Goal: Task Accomplishment & Management: Complete application form

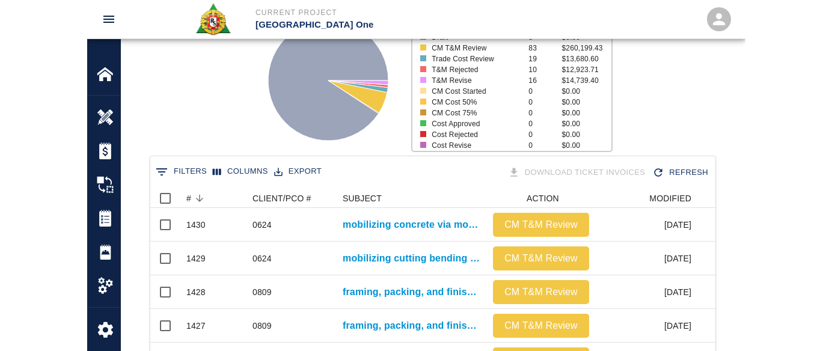
scroll to position [693, 730]
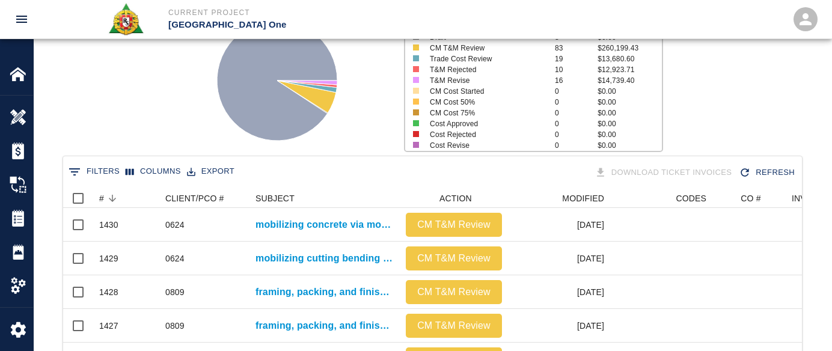
click at [771, 122] on div "Status # $ Attached to CO 1286 $5,000,937.42 Draft 3 $0.00 CM T&M Review 83 $26…" at bounding box center [427, 76] width 807 height 160
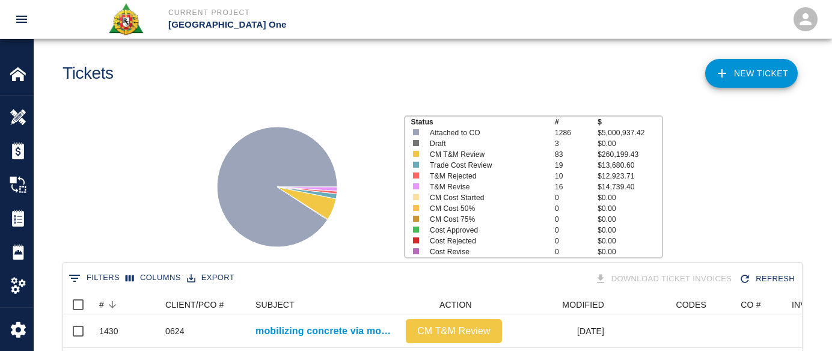
scroll to position [0, 0]
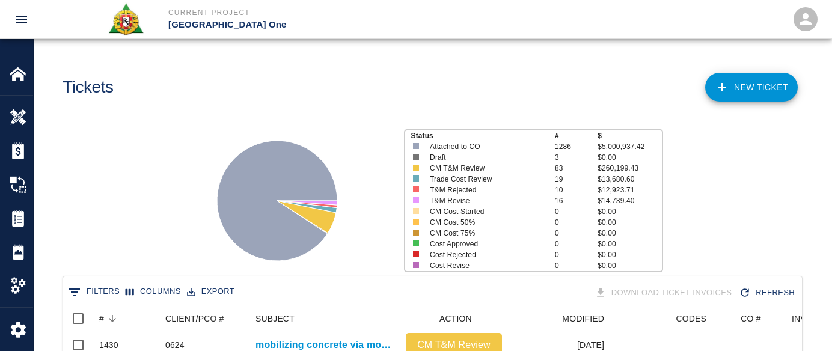
click at [742, 94] on link "NEW TICKET" at bounding box center [751, 87] width 93 height 29
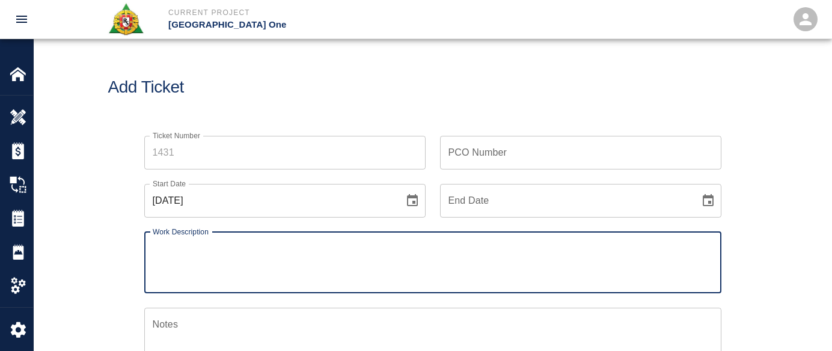
click at [195, 146] on input "Ticket Number" at bounding box center [284, 153] width 281 height 34
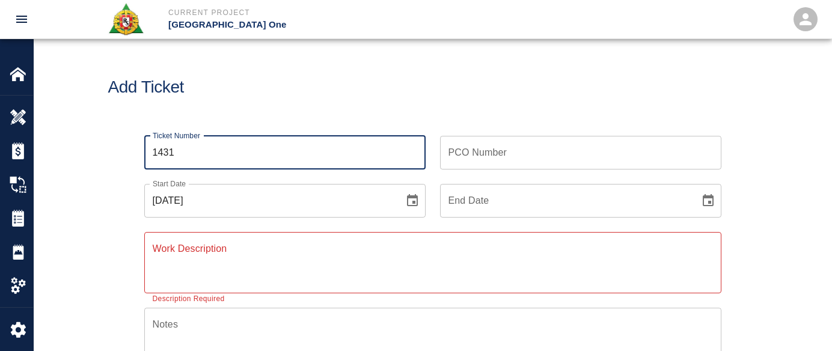
type input "1431"
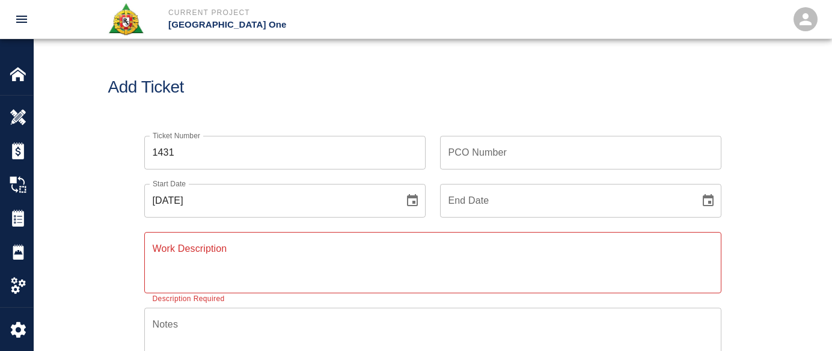
click at [380, 88] on h1 "Add Ticket" at bounding box center [432, 88] width 649 height 20
click at [229, 256] on textarea "Work Description" at bounding box center [433, 262] width 560 height 41
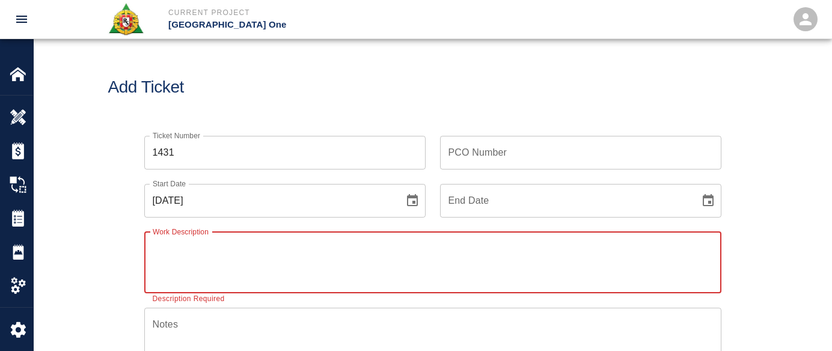
click at [420, 202] on button "Choose date, selected date is Oct 9, 2025" at bounding box center [412, 201] width 24 height 24
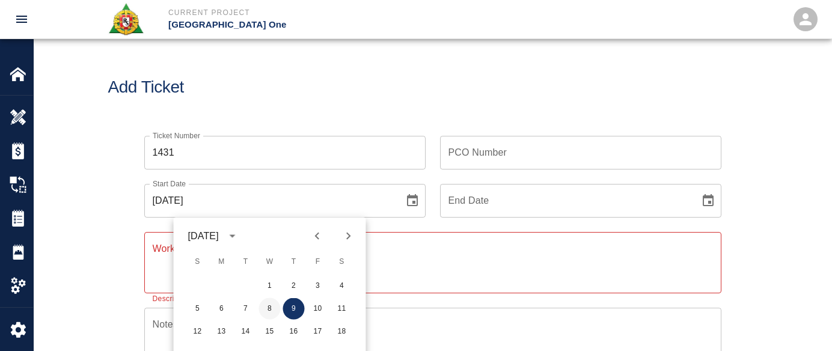
click at [276, 312] on button "8" at bounding box center [270, 309] width 22 height 22
type input "[DATE]"
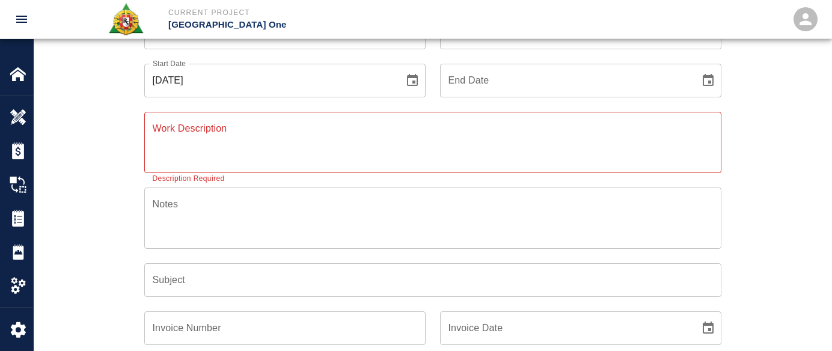
scroll to position [60, 0]
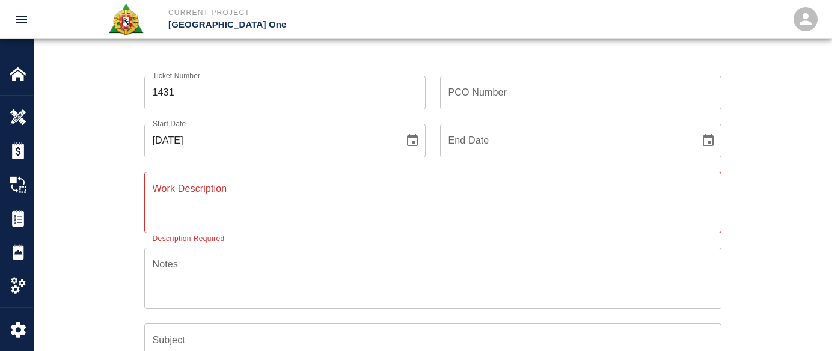
click at [522, 74] on div "PCO Number PCO Number" at bounding box center [574, 85] width 296 height 48
drag, startPoint x: 515, startPoint y: 99, endPoint x: 512, endPoint y: 105, distance: 6.7
click at [514, 100] on input "PCO Number" at bounding box center [580, 93] width 281 height 34
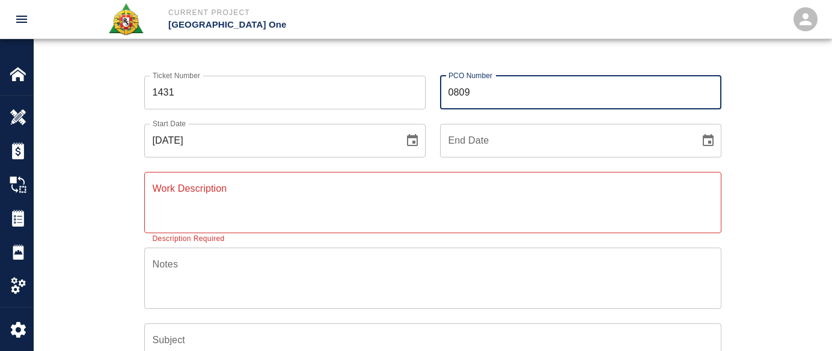
type input "0809"
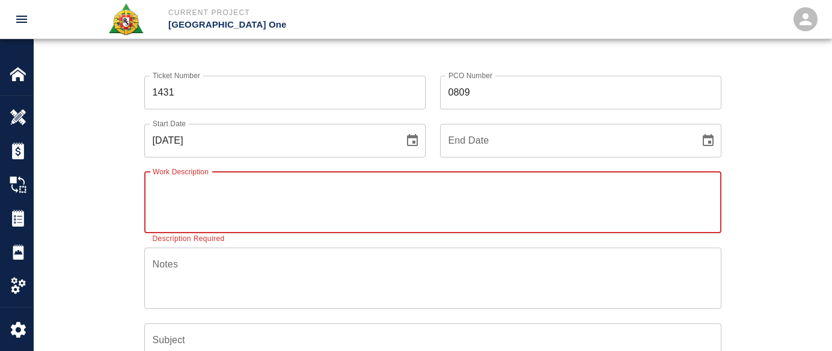
click at [219, 193] on textarea "Work Description" at bounding box center [433, 202] width 560 height 41
drag, startPoint x: 129, startPoint y: 189, endPoint x: 156, endPoint y: 190, distance: 27.7
click at [129, 189] on div "Ticket Number 1431 Ticket Number PCO Number 0809 PCO Number Start Date 10/08/20…" at bounding box center [432, 301] width 649 height 481
click at [204, 190] on textarea "Work Description" at bounding box center [433, 202] width 560 height 41
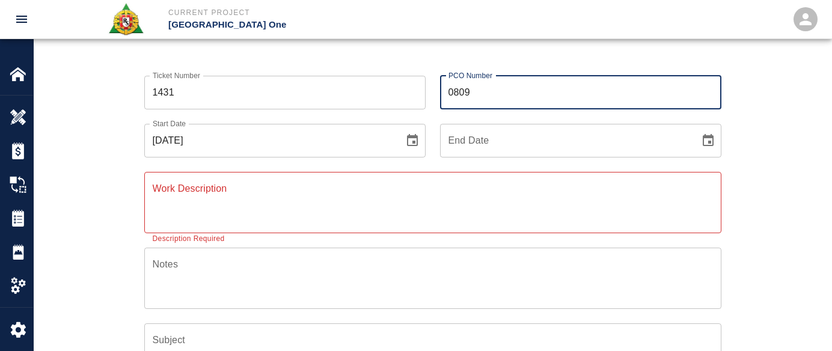
click at [529, 87] on input "0809" at bounding box center [580, 93] width 281 height 34
click at [527, 55] on div "Add Ticket" at bounding box center [433, 27] width 798 height 97
click at [499, 80] on input "0809" at bounding box center [580, 93] width 281 height 34
click at [501, 59] on div "Add Ticket" at bounding box center [433, 27] width 798 height 97
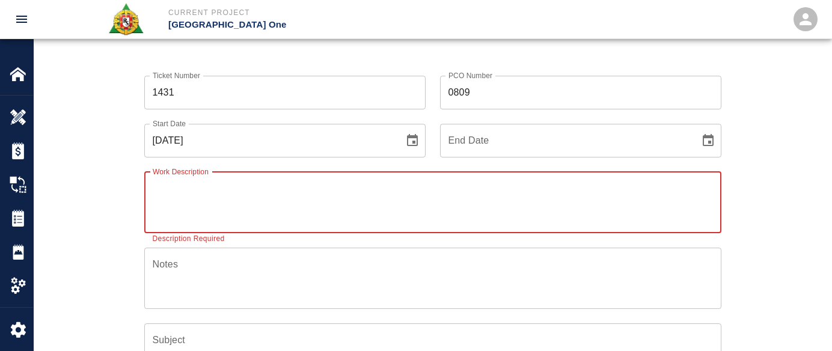
click at [302, 185] on textarea "Work Description" at bounding box center [433, 202] width 560 height 41
paste textarea "10/8/25 T-1 ticket work packing framing and pouring drains 1 mason 8hrs Sandro …"
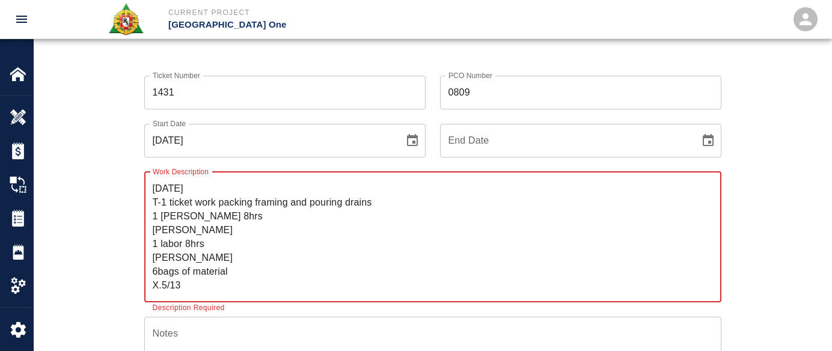
drag, startPoint x: 204, startPoint y: 187, endPoint x: 106, endPoint y: 185, distance: 98.6
click at [106, 185] on div "Ticket Number 1431 Ticket Number PCO Number 0809 PCO Number Start Date 10/08/20…" at bounding box center [433, 350] width 798 height 579
drag, startPoint x: 168, startPoint y: 201, endPoint x: 151, endPoint y: 205, distance: 17.2
click at [151, 205] on div "R&S worked on T-1 ticket work packing framing and pouring drains 1 mason 8hrs S…" at bounding box center [432, 237] width 577 height 130
click at [202, 203] on textarea "R&S worked on T-1 ticket work packing framing and pouring drains 1 mason 8hrs S…" at bounding box center [433, 237] width 560 height 111
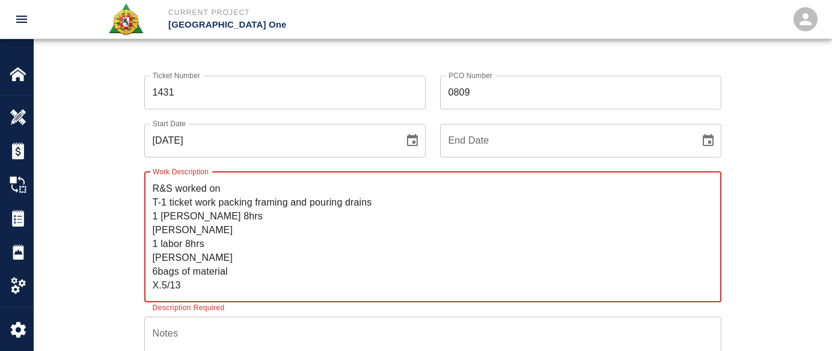
drag, startPoint x: 219, startPoint y: 203, endPoint x: 146, endPoint y: 195, distance: 73.7
click at [146, 195] on div "R&S worked on T-1 ticket work packing framing and pouring drains 1 mason 8hrs S…" at bounding box center [432, 237] width 577 height 130
drag, startPoint x: 151, startPoint y: 194, endPoint x: 198, endPoint y: 194, distance: 46.3
click at [153, 194] on div "R&S worked on T-1 ticket work packing framing and pouring drains 1 mason 8hrs S…" at bounding box center [432, 237] width 577 height 130
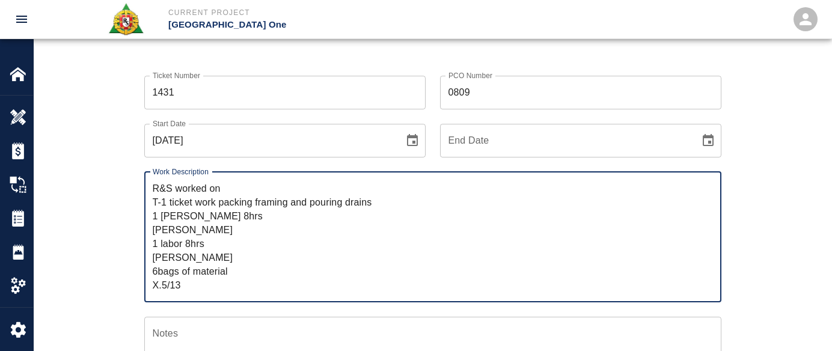
click at [218, 203] on textarea "R&S worked on T-1 ticket work packing framing and pouring drains 1 mason 8hrs S…" at bounding box center [433, 237] width 560 height 111
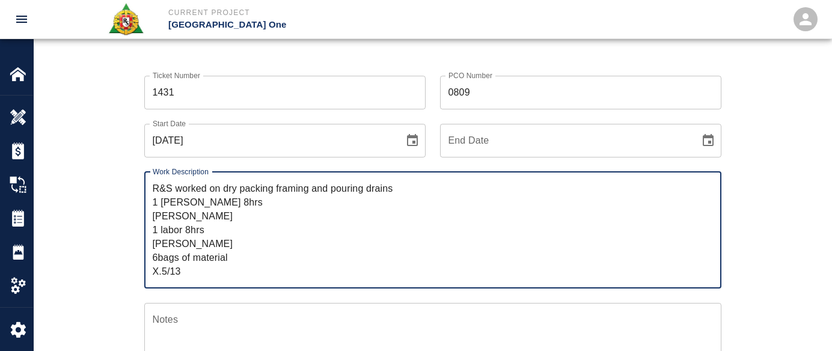
click at [198, 223] on textarea "R&S worked on dry packing framing and pouring drains 1 mason 8hrs Sandro Giambr…" at bounding box center [433, 230] width 560 height 97
drag, startPoint x: 463, startPoint y: 191, endPoint x: 438, endPoint y: 198, distance: 26.3
click at [462, 191] on textarea "R&S worked on dry packing framing and pouring drains 1 mason 8hrs Sandro Giambr…" at bounding box center [433, 230] width 560 height 97
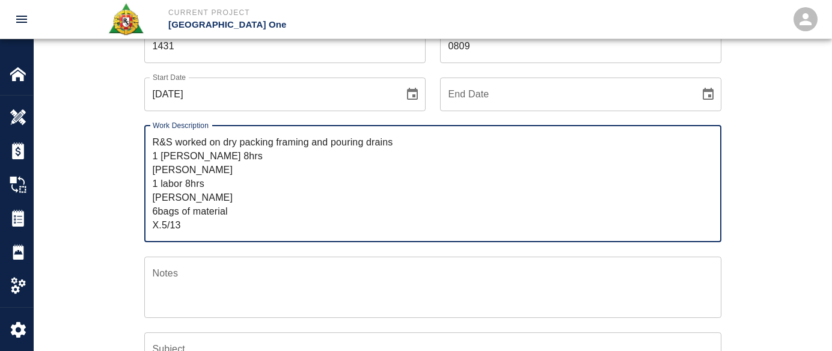
scroll to position [120, 0]
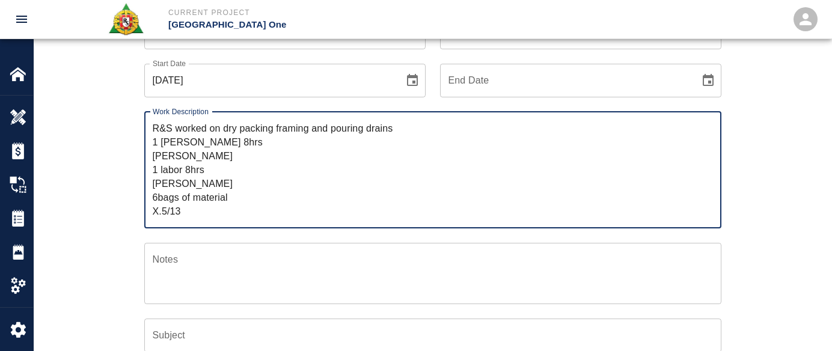
drag, startPoint x: 188, startPoint y: 213, endPoint x: 132, endPoint y: 210, distance: 55.4
click at [132, 210] on div "Work Description R&S worked on dry packing framing and pouring drains 1 mason 8…" at bounding box center [426, 162] width 592 height 131
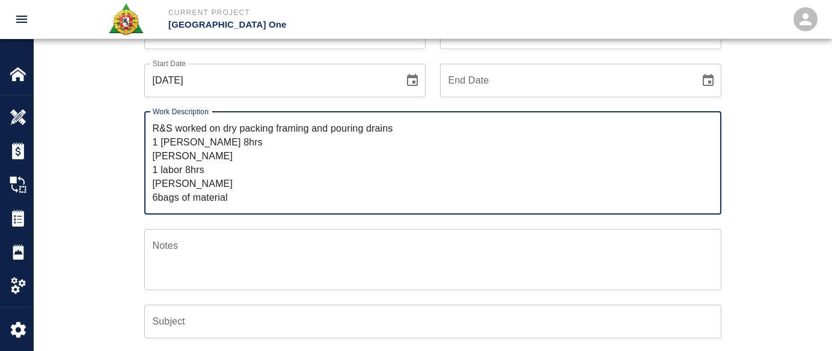
click at [417, 129] on textarea "R&S worked on dry packing framing and pouring drains 1 mason 8hrs Sandro Giambr…" at bounding box center [433, 162] width 560 height 83
paste textarea "X.5/13"
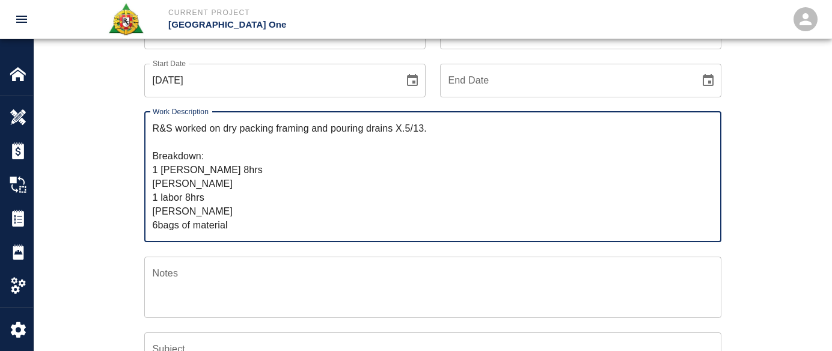
click at [197, 168] on textarea "R&S worked on dry packing framing and pouring drains X.5/13. Breakdown: 1 mason…" at bounding box center [433, 176] width 560 height 111
click at [227, 171] on textarea "R&S worked on dry packing framing and pouring drains X.5/13. Breakdown: 1 mason…" at bounding box center [433, 176] width 560 height 111
click at [182, 184] on textarea "R&S worked on dry packing framing and pouring drains X.5/13. Breakdown: 1 mason…" at bounding box center [433, 176] width 560 height 111
drag, startPoint x: 256, startPoint y: 185, endPoint x: 144, endPoint y: 184, distance: 111.8
click at [144, 184] on div "R&S worked on dry packing framing and pouring drains X.5/13. Breakdown: 1 mason…" at bounding box center [432, 177] width 577 height 130
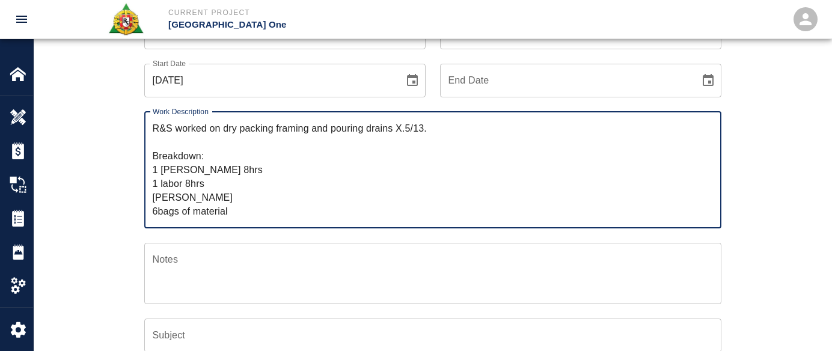
click at [220, 179] on textarea "R&S worked on dry packing framing and pouring drains X.5/13. Breakdown: 1 mason…" at bounding box center [433, 169] width 560 height 97
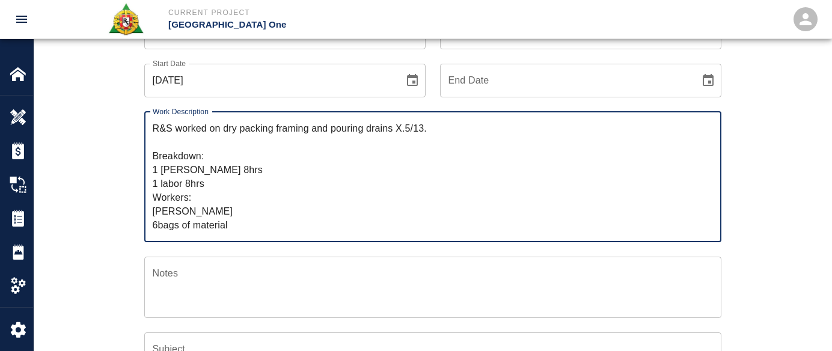
click at [239, 216] on textarea "R&S worked on dry packing framing and pouring drains X.5/13. Breakdown: 1 mason…" at bounding box center [433, 176] width 560 height 111
click at [195, 199] on textarea "R&S worked on dry packing framing and pouring drains X.5/13. Breakdown: 1 mason…" at bounding box center [433, 176] width 560 height 111
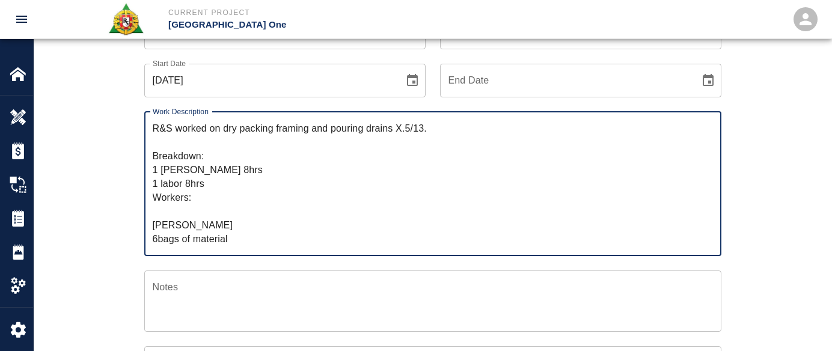
paste textarea "Sandro Giambrone"
click at [243, 240] on textarea "R&S worked on dry packing framing and pouring drains X.5/13. Breakdown: 1 mason…" at bounding box center [433, 183] width 560 height 124
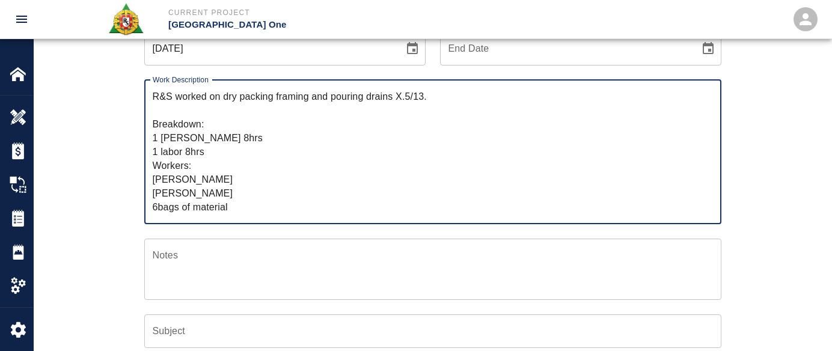
click at [157, 206] on textarea "R&S worked on dry packing framing and pouring drains X.5/13. Breakdown: 1 mason…" at bounding box center [433, 152] width 560 height 124
click at [209, 191] on textarea "R&S worked on dry packing framing and pouring drains X.5/13. Breakdown: 1 mason…" at bounding box center [433, 152] width 560 height 124
click at [192, 141] on textarea "R&S worked on dry packing framing and pouring drains X.5/13. Breakdown: 1 mason…" at bounding box center [433, 152] width 560 height 124
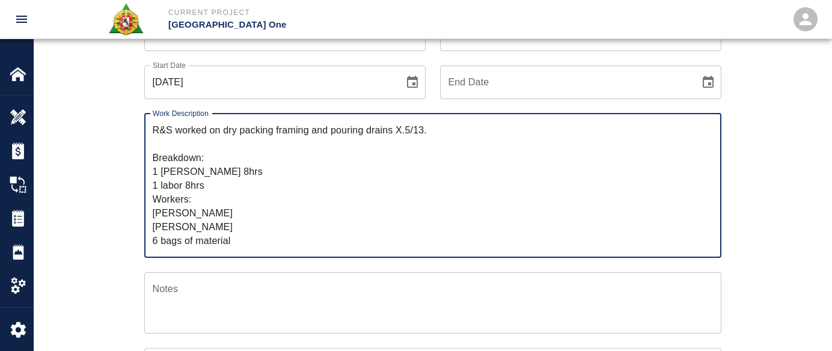
click at [166, 242] on textarea "R&S worked on dry packing framing and pouring drains X.5/13. Breakdown: 1 mason…" at bounding box center [433, 185] width 560 height 124
click at [237, 223] on textarea "R&S worked on dry packing framing and pouring drains X.5/13. Breakdown: 1 mason…" at bounding box center [433, 185] width 560 height 124
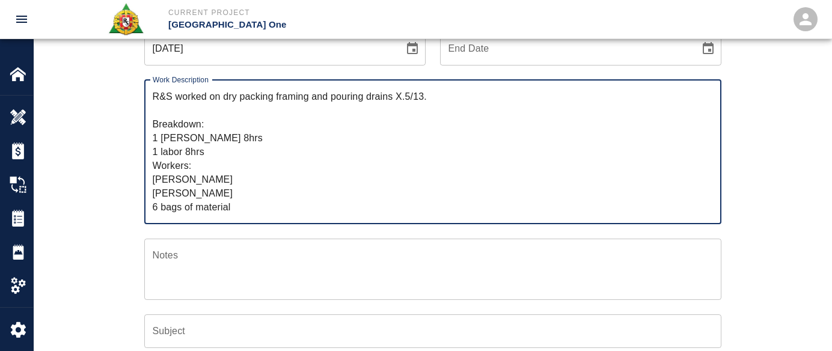
click at [240, 211] on textarea "R&S worked on dry packing framing and pouring drains X.5/13. Breakdown: 1 mason…" at bounding box center [433, 152] width 560 height 124
drag, startPoint x: 248, startPoint y: 208, endPoint x: 124, endPoint y: 201, distance: 124.6
click at [124, 201] on div "Ticket Number 1431 Ticket Number PCO Number 0809 PCO Number Start Date 10/08/20…" at bounding box center [432, 251] width 649 height 564
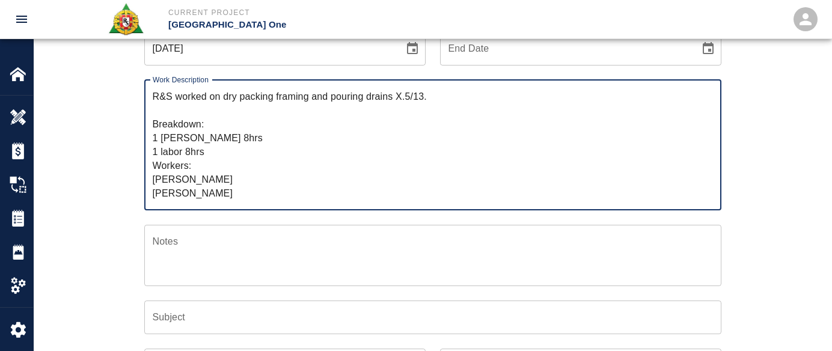
click at [225, 152] on textarea "R&S worked on dry packing framing and pouring drains X.5/13. Breakdown: 1 mason…" at bounding box center [433, 145] width 560 height 111
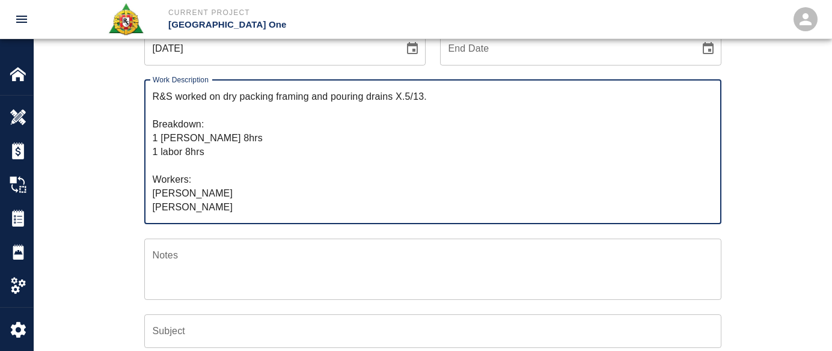
paste textarea "6 bags of material"
click at [260, 171] on textarea "R&S worked on dry packing framing and pouring drains X.5/13. Breakdown: 1 mason…" at bounding box center [433, 152] width 560 height 124
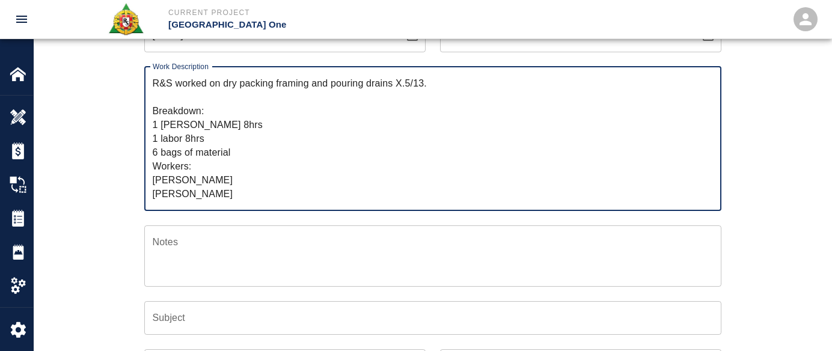
click at [216, 173] on textarea "R&S worked on dry packing framing and pouring drains X.5/13. Breakdown: 1 mason…" at bounding box center [433, 138] width 560 height 124
click at [238, 186] on textarea "R&S worked on dry packing framing and pouring drains X.5/13. Breakdown: 1 mason…" at bounding box center [433, 138] width 560 height 124
click at [230, 188] on textarea "R&S worked on dry packing framing and pouring drains X.5/13. Breakdown: 1 mason…" at bounding box center [433, 138] width 560 height 124
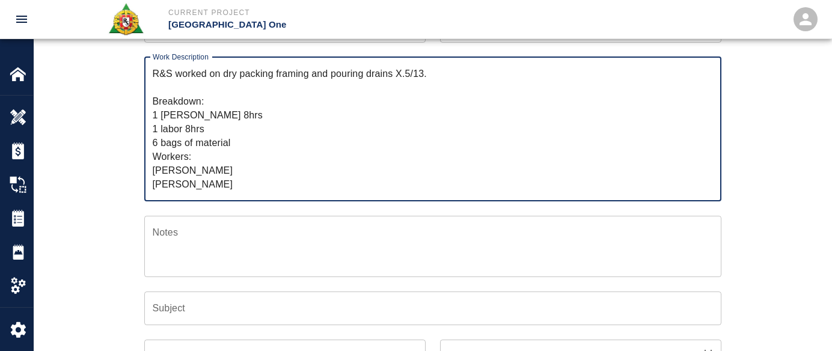
click at [197, 154] on textarea "R&S worked on dry packing framing and pouring drains X.5/13. Breakdown: 1 mason…" at bounding box center [433, 129] width 560 height 124
click at [247, 178] on textarea "R&S worked on dry packing framing and pouring drains X.5/13. Breakdown: 1 mason…" at bounding box center [433, 129] width 560 height 124
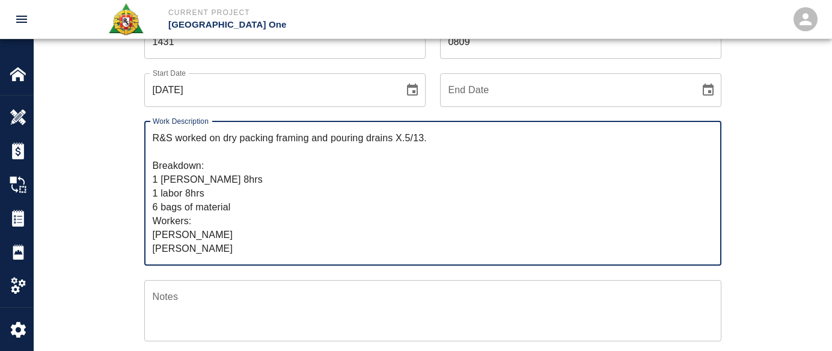
scroll to position [110, 0]
drag, startPoint x: 443, startPoint y: 142, endPoint x: 224, endPoint y: 139, distance: 218.8
click at [224, 139] on textarea "R&S worked on dry packing framing and pouring drains X.5/13. Breakdown: 1 mason…" at bounding box center [433, 194] width 560 height 124
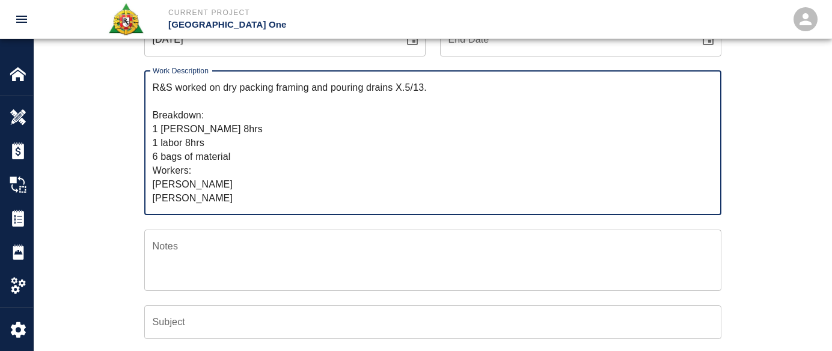
scroll to position [162, 0]
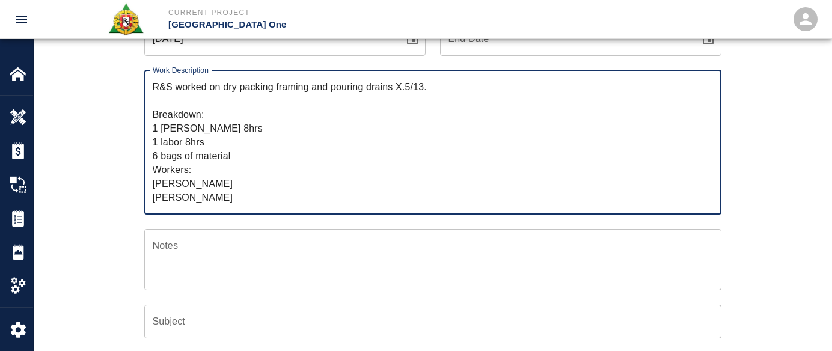
type textarea "R&S worked on dry packing framing and pouring drains X.5/13. Breakdown: 1 mason…"
click at [195, 314] on input "Subject" at bounding box center [432, 322] width 577 height 34
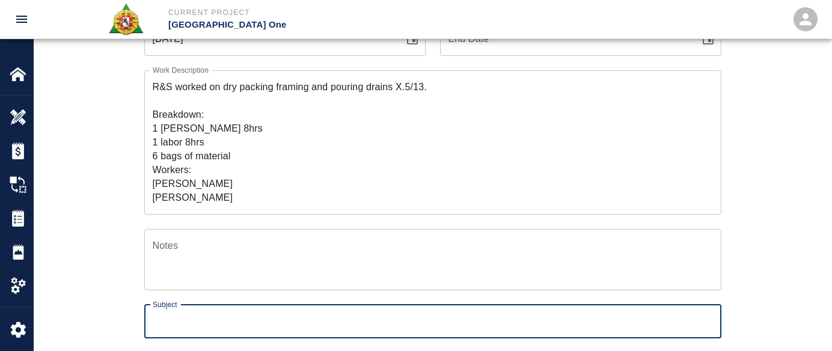
paste input "dry packing framing and pouring drains X.5/13."
click at [328, 325] on input "dry packing framing and pouring drains X.5/13." at bounding box center [432, 322] width 577 height 34
click at [325, 324] on input "dry packing framing and pouring drains X.5/13." at bounding box center [432, 322] width 577 height 34
type input "dry packing framing and pouring drains X.5/13."
click at [365, 185] on textarea "R&S worked on dry packing framing and pouring drains X.5/13. Breakdown: 1 mason…" at bounding box center [433, 142] width 560 height 124
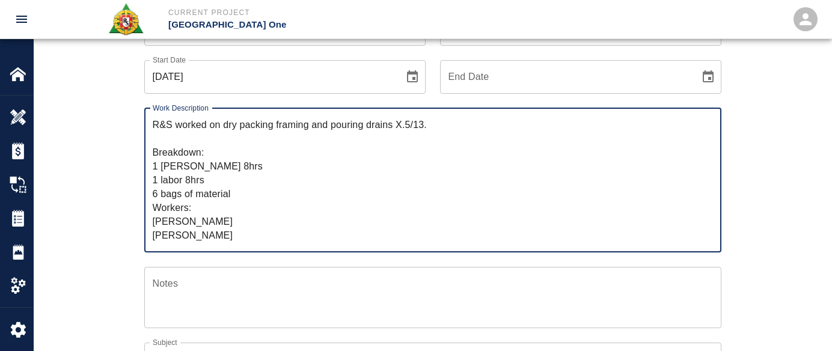
scroll to position [0, 0]
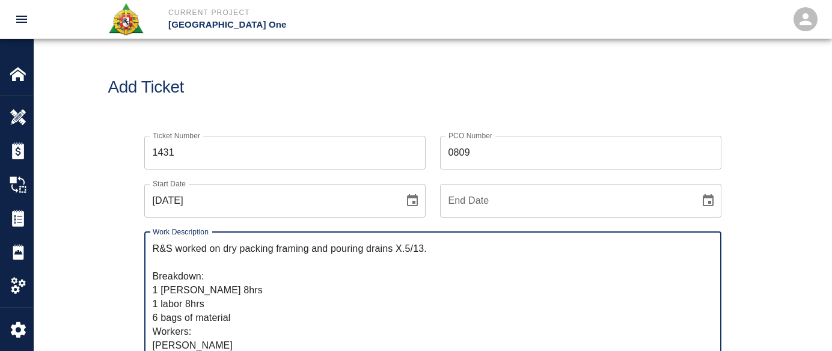
click at [359, 87] on h1 "Add Ticket" at bounding box center [432, 88] width 649 height 20
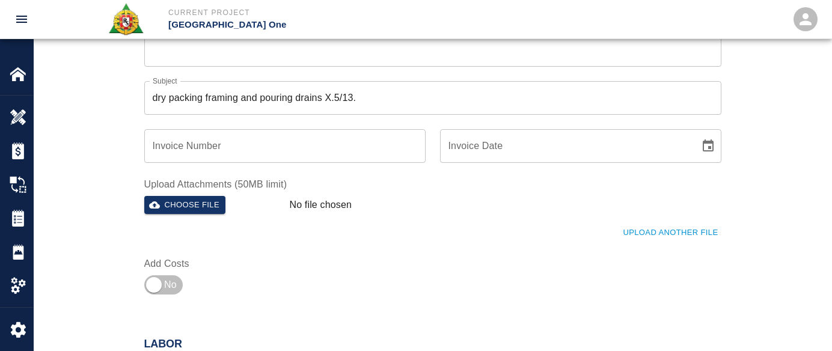
scroll to position [453, 0]
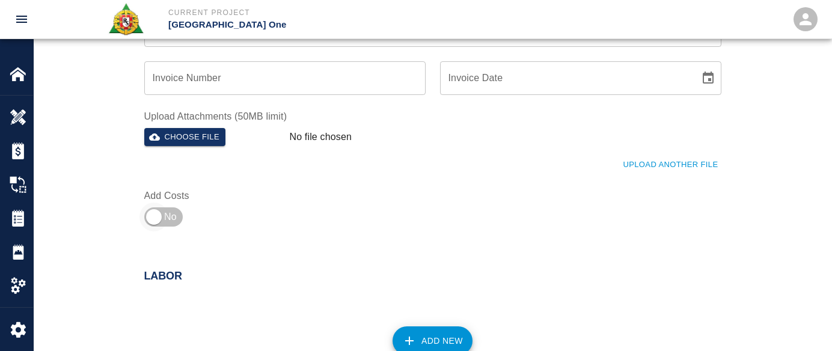
click at [165, 206] on input "checkbox" at bounding box center [154, 217] width 87 height 29
checkbox input "true"
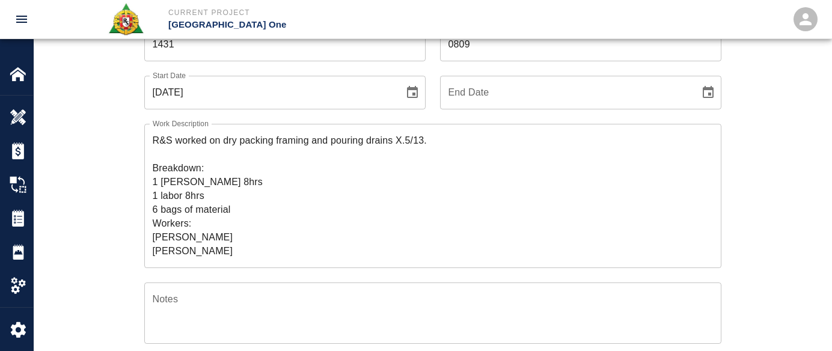
scroll to position [96, 0]
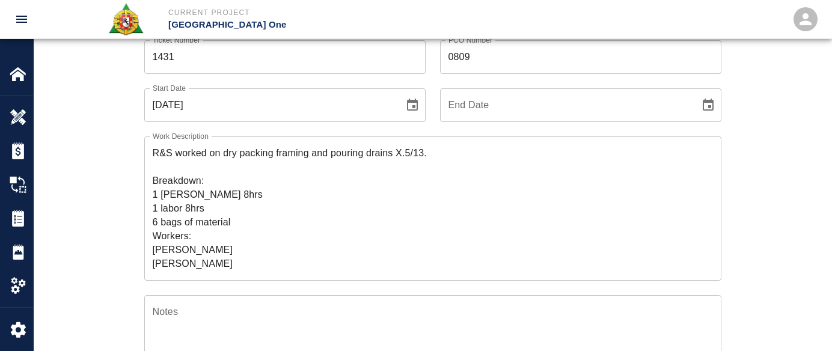
click at [224, 211] on textarea "R&S worked on dry packing framing and pouring drains X.5/13. Breakdown: 1 mason…" at bounding box center [433, 208] width 560 height 124
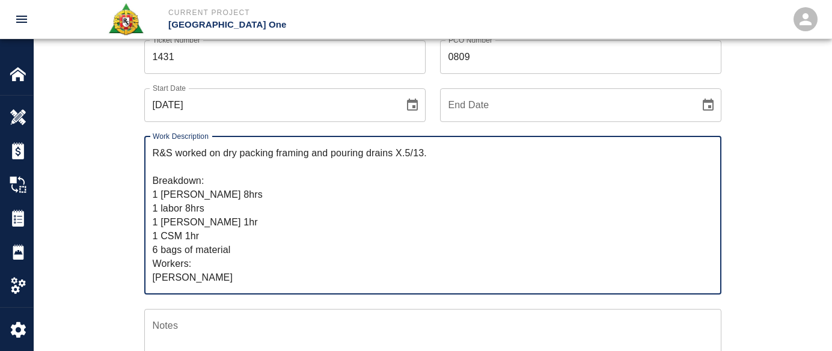
click at [247, 248] on textarea "R&S worked on dry packing framing and pouring drains X.5/13. Breakdown: 1 mason…" at bounding box center [433, 215] width 560 height 138
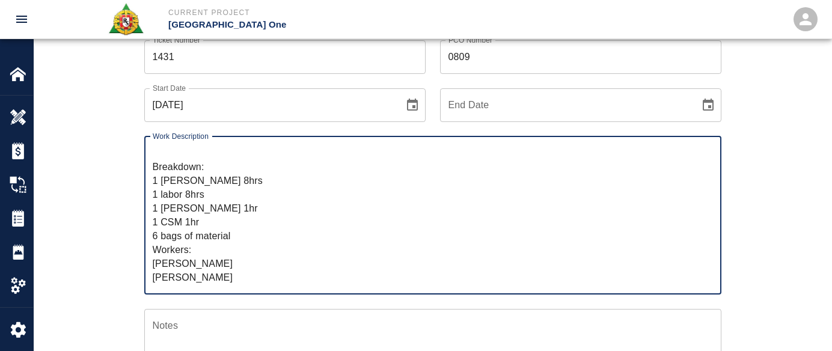
click at [218, 259] on textarea "R&S worked on dry packing framing and pouring drains X.5/13. Breakdown: 1 mason…" at bounding box center [433, 215] width 560 height 138
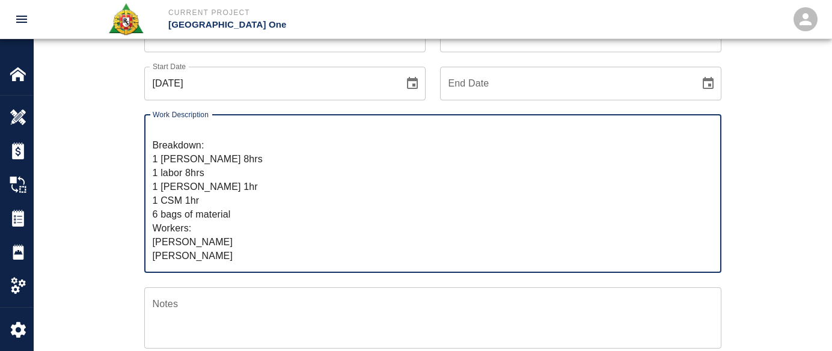
click at [227, 257] on textarea "R&S worked on dry packing framing and pouring drains X.5/13. Breakdown: 1 mason…" at bounding box center [433, 193] width 560 height 138
click at [251, 254] on textarea "R&S worked on dry packing framing and pouring drains X.5/13. Breakdown: 1 mason…" at bounding box center [433, 193] width 560 height 138
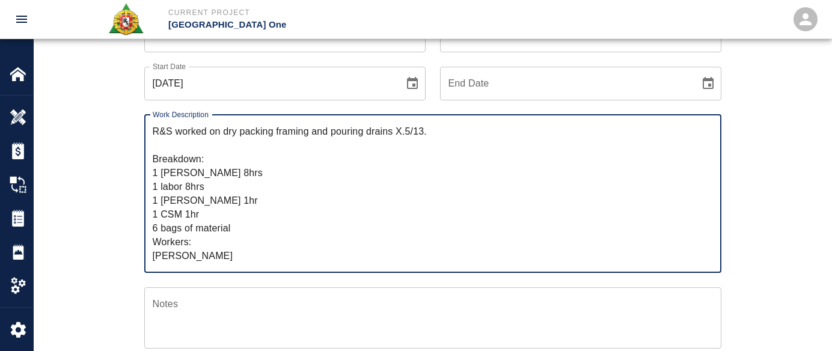
scroll to position [0, 0]
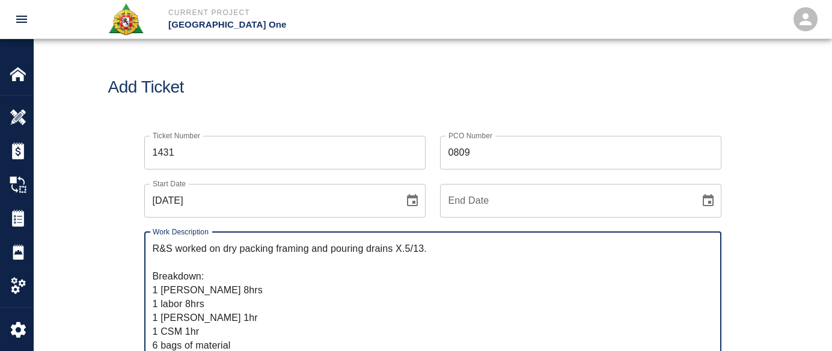
type textarea "R&S worked on dry packing framing and pouring drains X.5/13. Breakdown: 1 mason…"
click at [384, 89] on h1 "Add Ticket" at bounding box center [432, 88] width 649 height 20
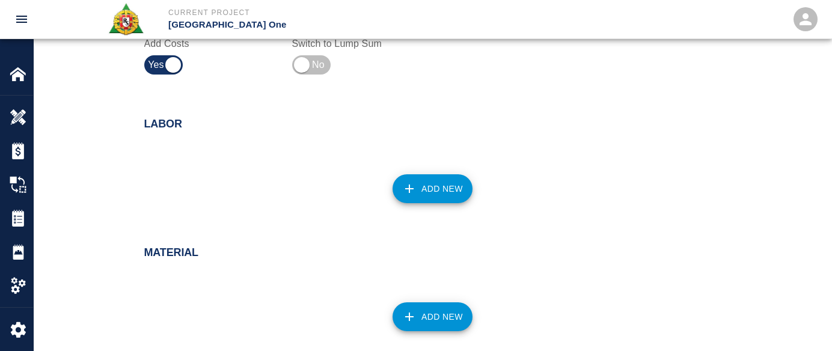
scroll to position [620, 0]
click at [413, 180] on button "Add New" at bounding box center [433, 188] width 80 height 29
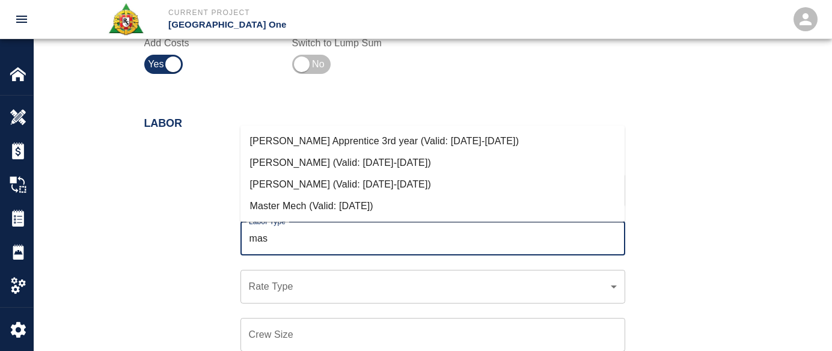
click at [367, 182] on li "Mason Journeyman (Valid: 07/01/2024-10/31/2025)" at bounding box center [432, 185] width 385 height 22
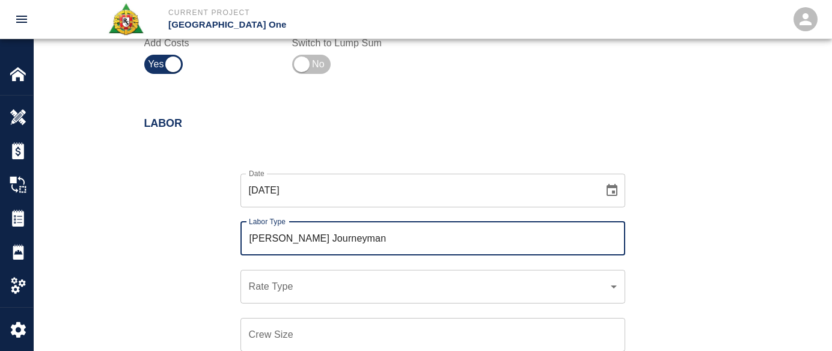
scroll to position [720, 0]
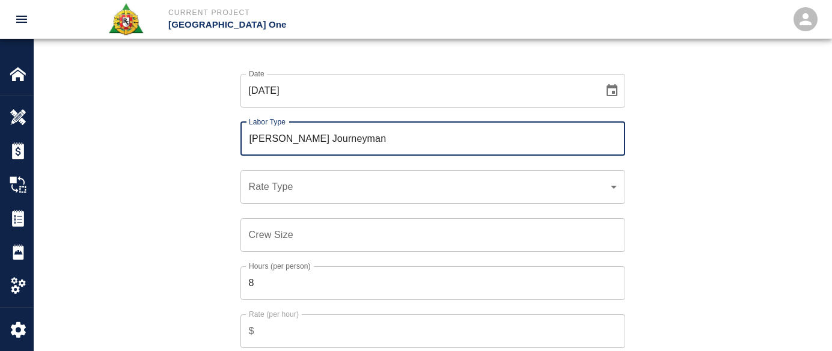
type input "Mason Journeyman"
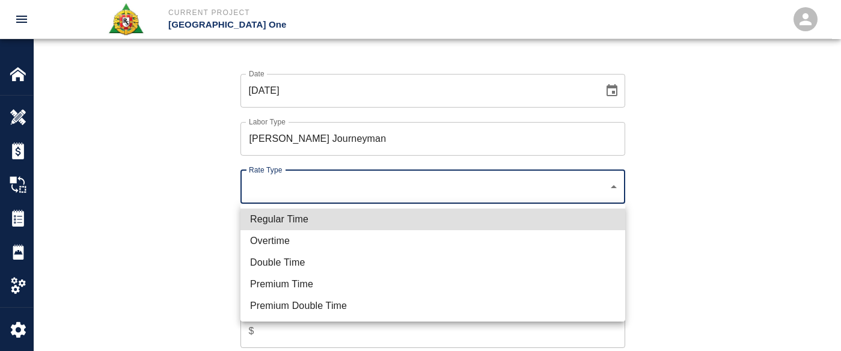
click at [314, 216] on li "Regular Time" at bounding box center [432, 220] width 385 height 22
type input "rate_rt"
type input "112.04"
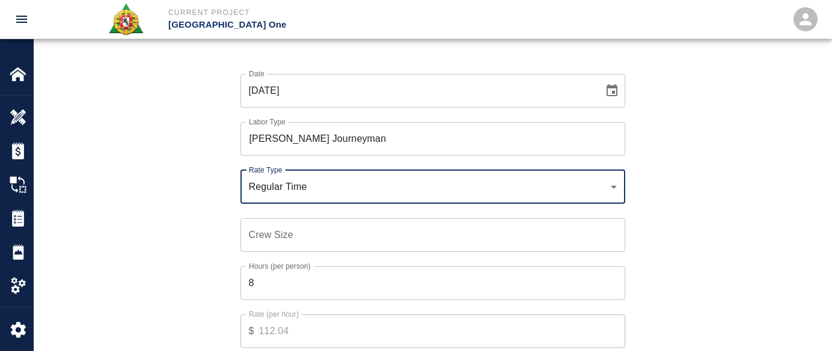
click at [293, 245] on input "Crew Size" at bounding box center [432, 235] width 385 height 34
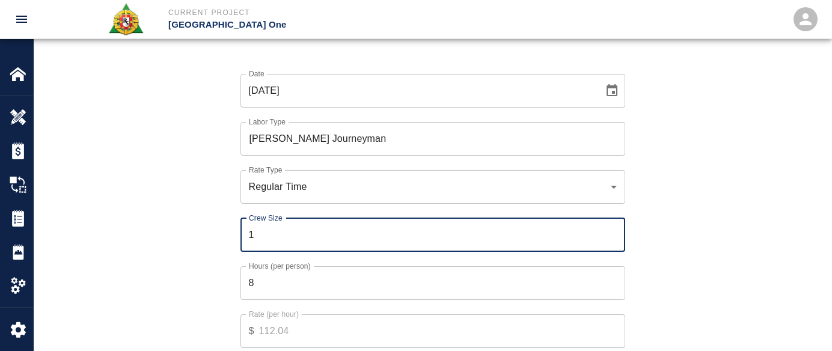
type input "1"
click at [283, 273] on input "8" at bounding box center [432, 283] width 385 height 34
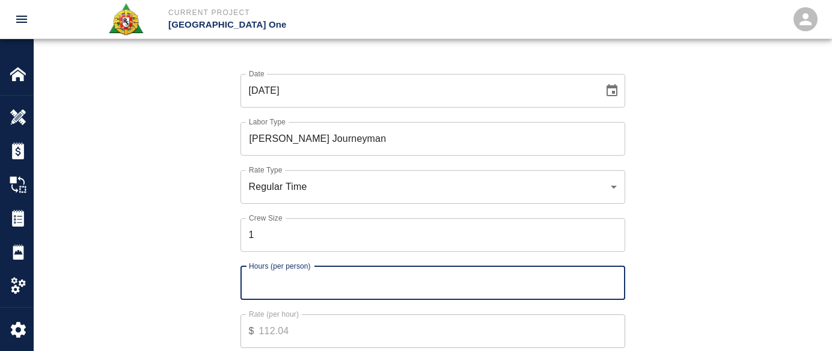
type input "8"
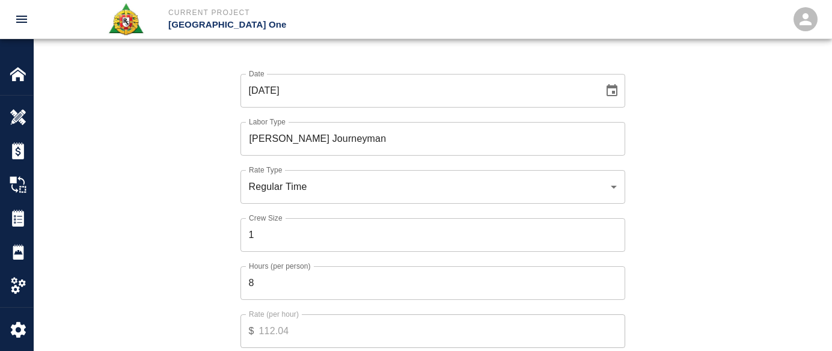
click at [209, 269] on div "Date 10/08/2025 Date Labor Type Mason Journeyman Labor Type Rate Type Regular T…" at bounding box center [426, 220] width 592 height 330
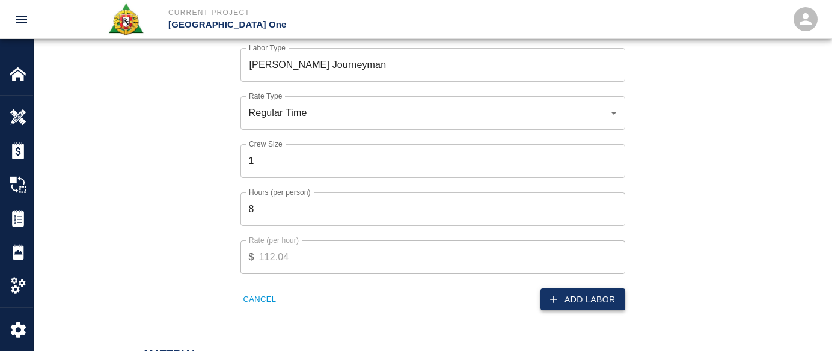
click at [614, 296] on button "Add Labor" at bounding box center [582, 300] width 85 height 22
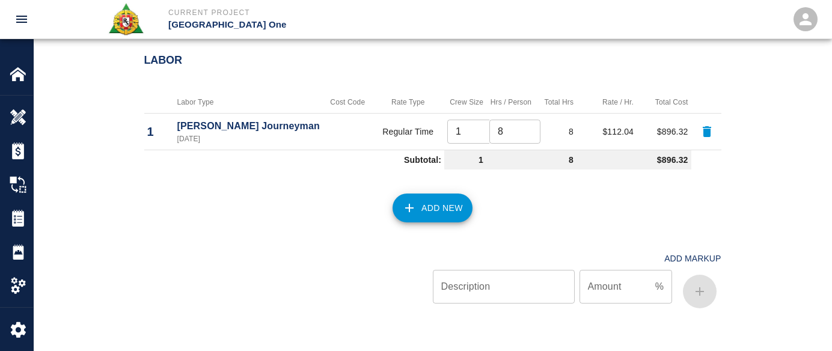
scroll to position [682, 0]
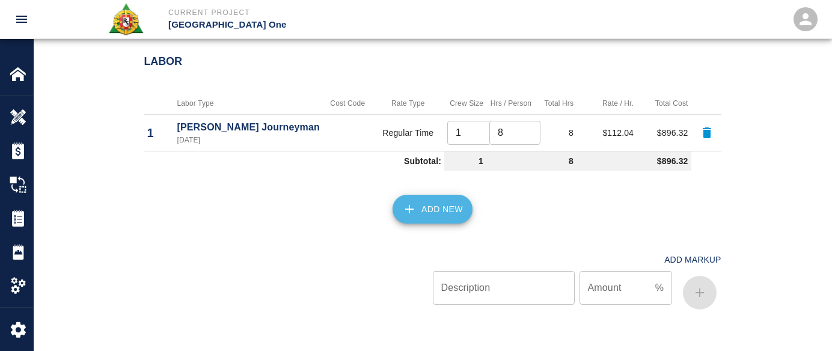
click at [415, 209] on icon "button" at bounding box center [409, 209] width 14 height 14
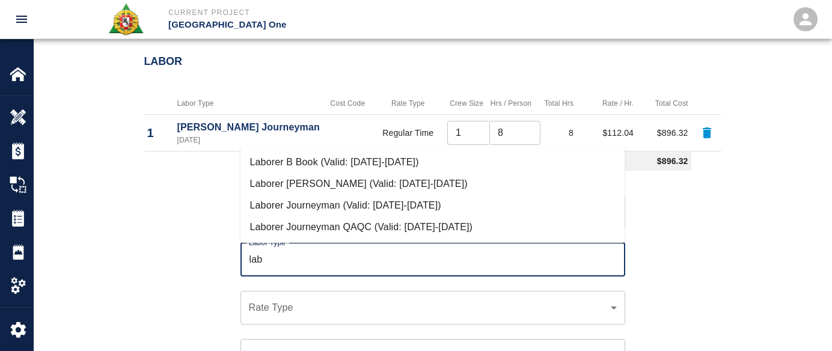
click at [415, 209] on li "Laborer Journeyman (Valid: 07/01/2024-10/31/2025)" at bounding box center [432, 206] width 385 height 22
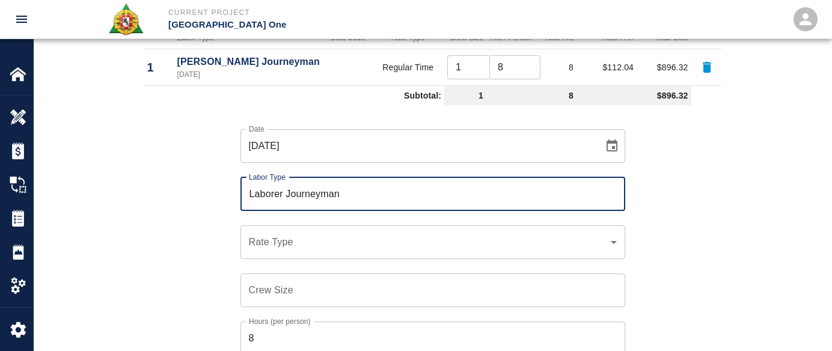
scroll to position [748, 0]
type input "Laborer Journeyman"
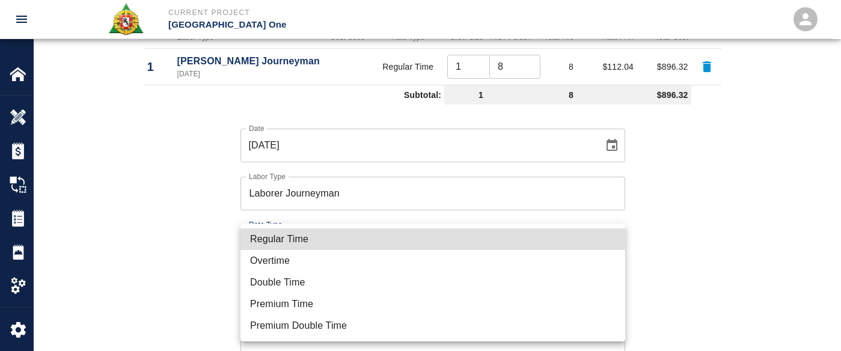
click at [286, 231] on li "Regular Time" at bounding box center [432, 239] width 385 height 22
type input "rate_rt"
type input "97.06"
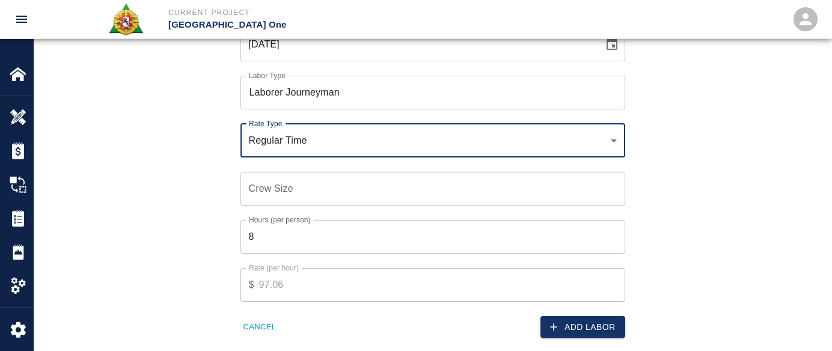
scroll to position [849, 0]
click at [262, 183] on div "Crew Size Crew Size" at bounding box center [432, 188] width 385 height 34
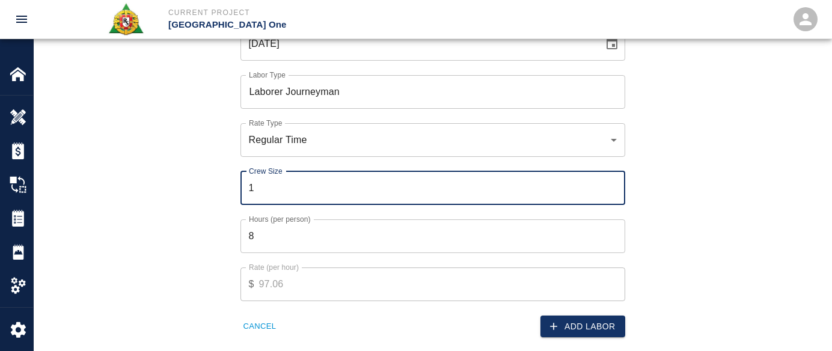
type input "1"
click at [299, 230] on input "8" at bounding box center [432, 236] width 385 height 34
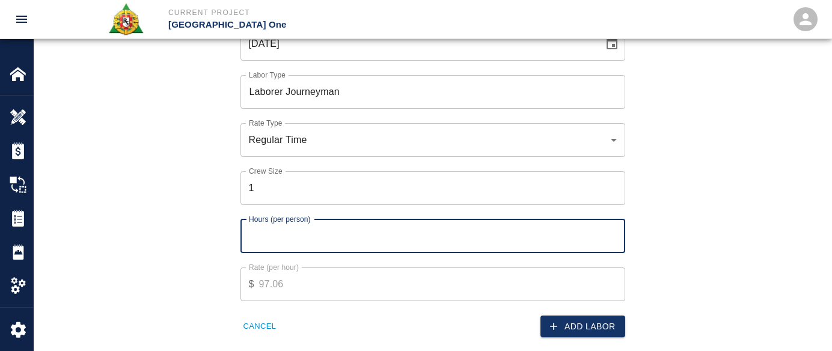
type input "8"
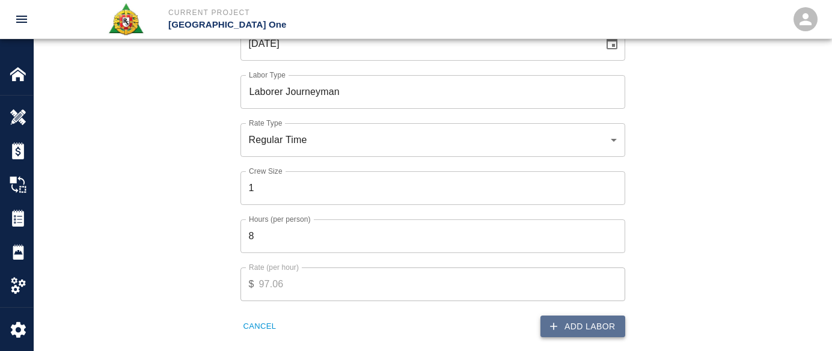
click at [595, 321] on button "Add Labor" at bounding box center [582, 327] width 85 height 22
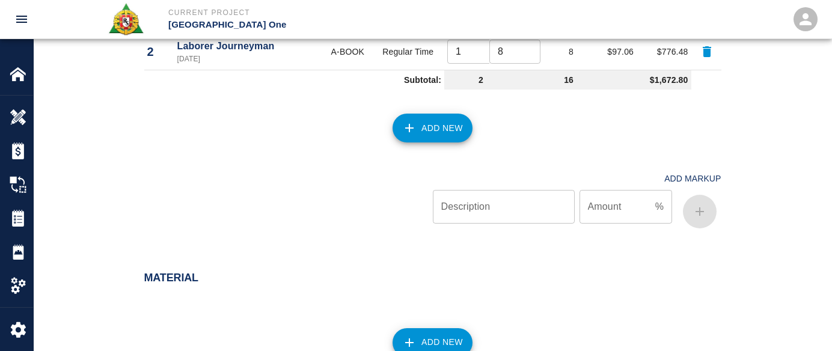
scroll to position [803, 0]
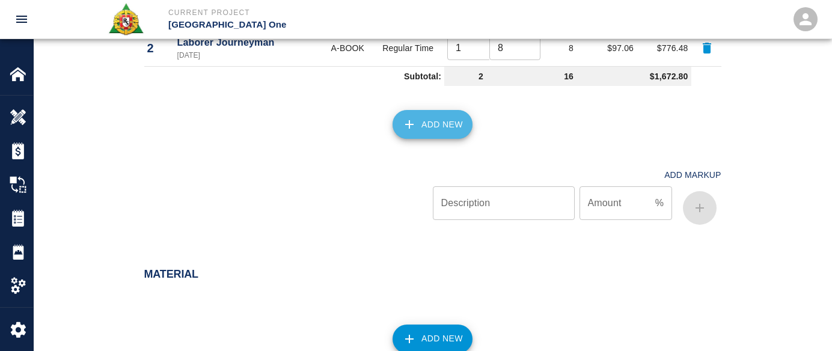
click at [453, 111] on button "Add New" at bounding box center [433, 124] width 80 height 29
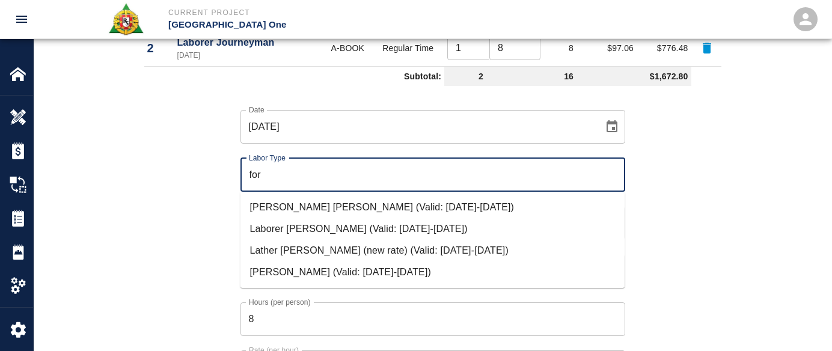
click at [323, 275] on li "Mason Foreman (Valid: 07/01/2024-10/31/2025)" at bounding box center [432, 273] width 385 height 22
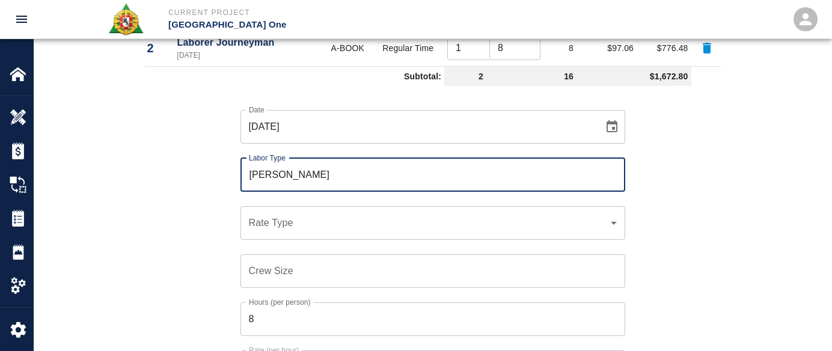
type input "Mason Foreman"
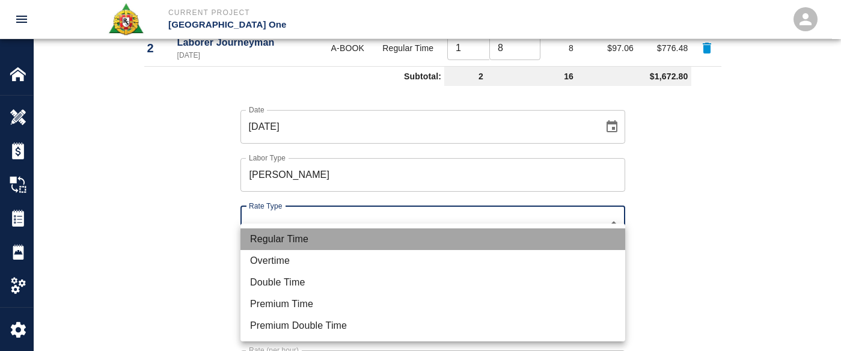
click at [307, 241] on li "Regular Time" at bounding box center [432, 239] width 385 height 22
type input "rate_rt"
type input "114.53"
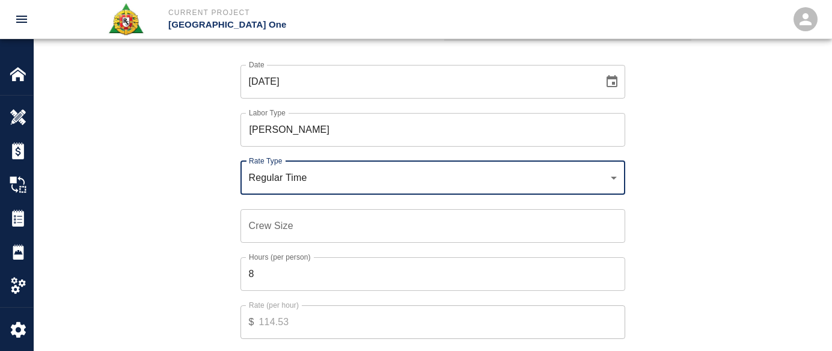
scroll to position [849, 0]
click at [292, 233] on input "Crew Size" at bounding box center [432, 226] width 385 height 34
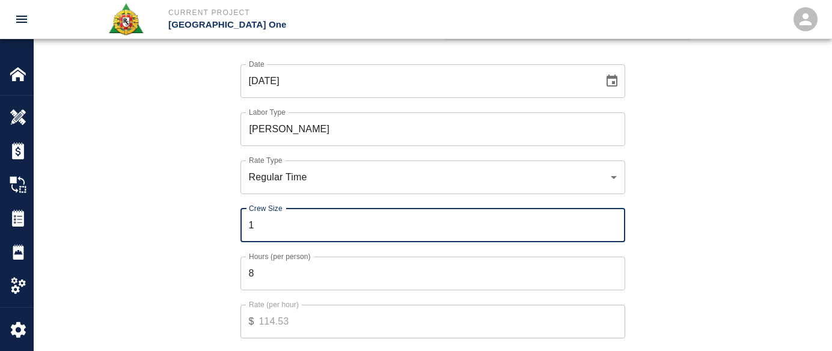
type input "1"
click at [295, 274] on input "8" at bounding box center [432, 274] width 385 height 34
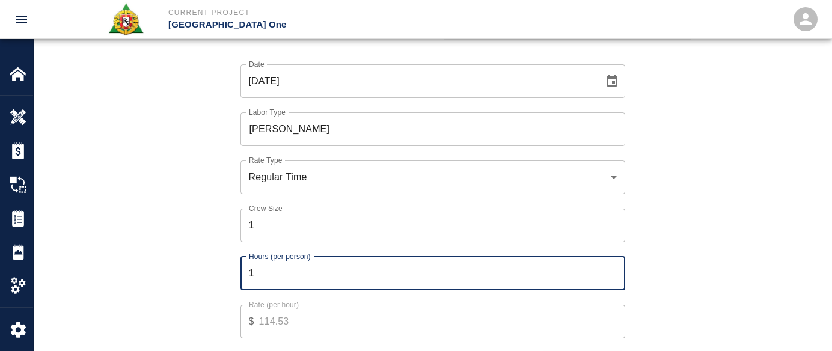
type input "1"
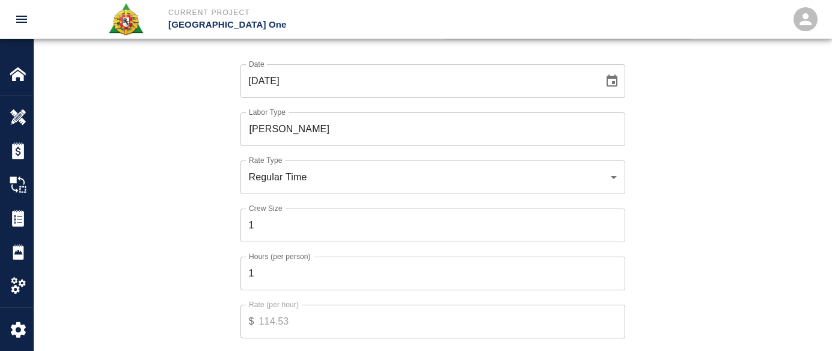
click at [217, 280] on div "Date 10/08/2025 Date Labor Type Mason Foreman Labor Type Rate Type Regular Time…" at bounding box center [426, 210] width 592 height 330
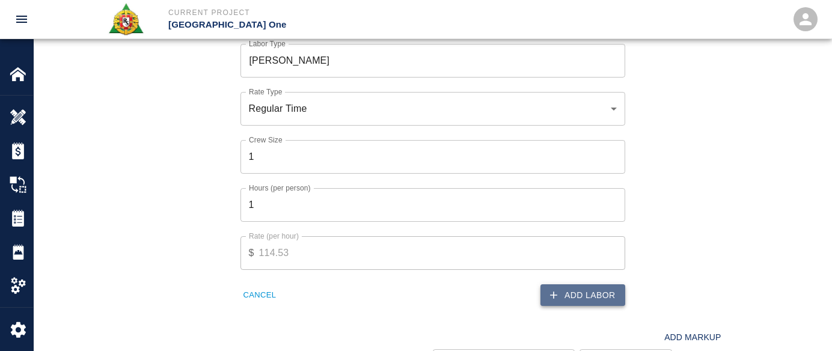
click at [580, 293] on button "Add Labor" at bounding box center [582, 295] width 85 height 22
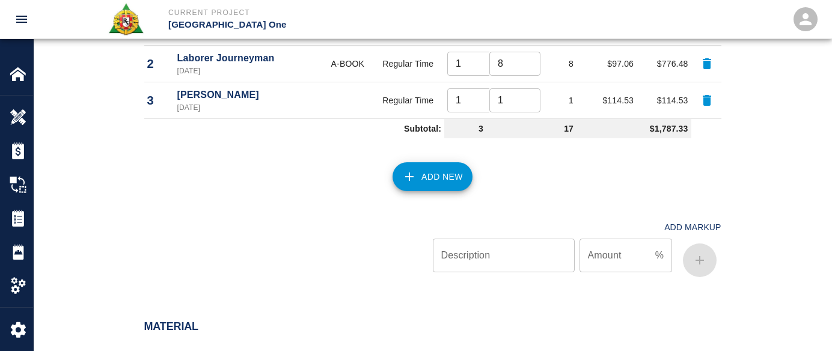
scroll to position [715, 0]
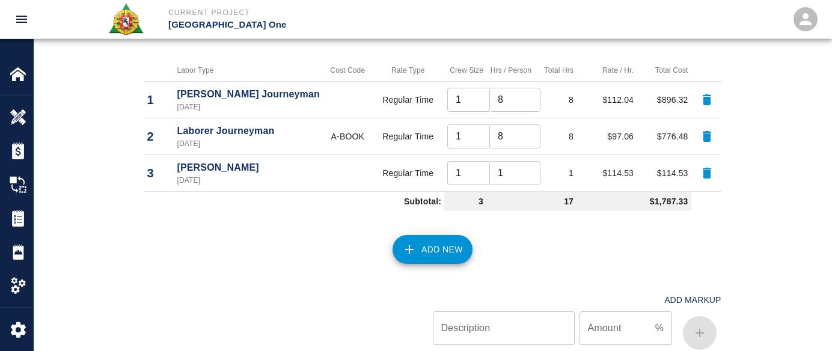
click at [429, 253] on button "Add New" at bounding box center [433, 249] width 80 height 29
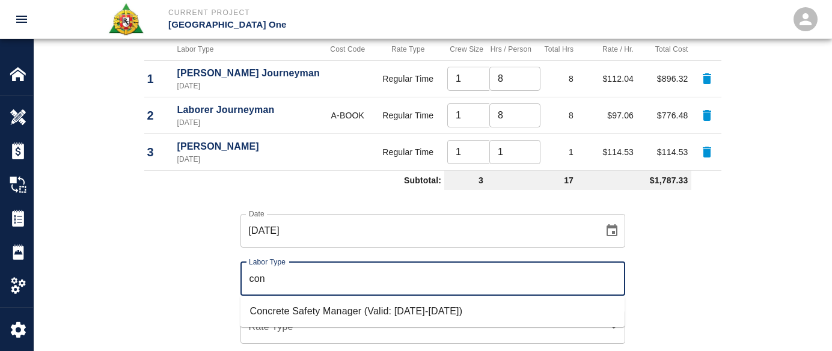
click at [307, 314] on li "Concrete Safety Manager (Valid: 01/01/2025-01/01/2026)" at bounding box center [432, 312] width 385 height 22
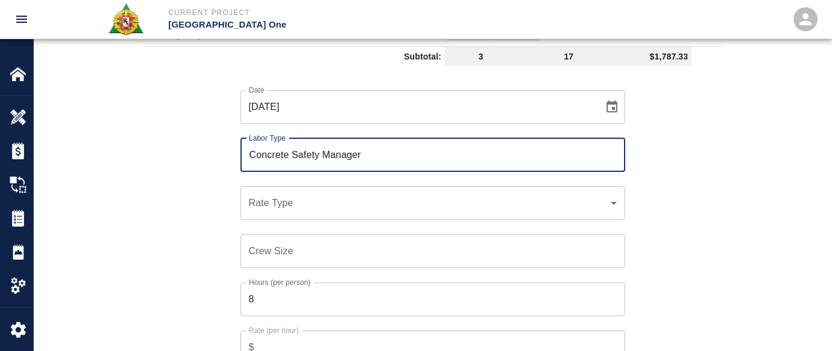
scroll to position [861, 0]
type input "Concrete Safety Manager"
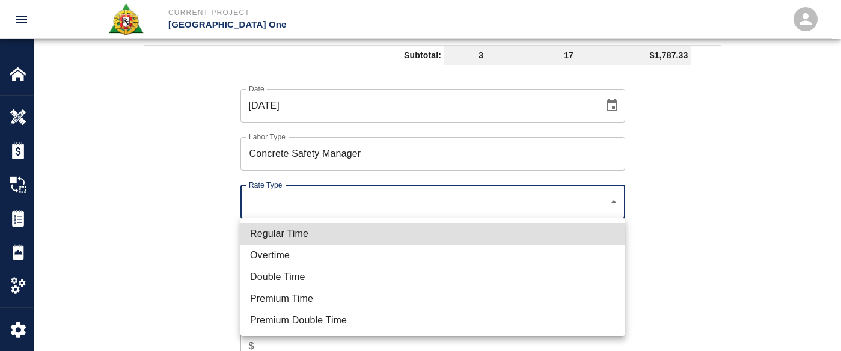
click at [312, 219] on ul "Regular Time Overtime Double Time Premium Time Premium Double Time" at bounding box center [432, 277] width 385 height 118
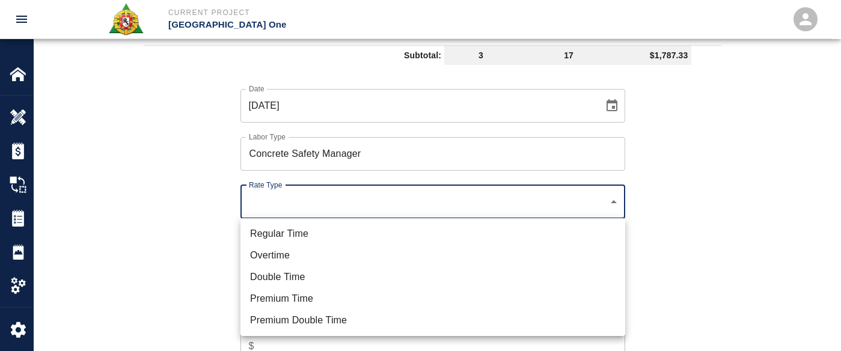
click at [314, 221] on ul "Regular Time Overtime Double Time Premium Time Premium Double Time" at bounding box center [432, 277] width 385 height 118
click at [322, 225] on li "Regular Time" at bounding box center [432, 234] width 385 height 22
type input "rate_rt"
type input "100.05"
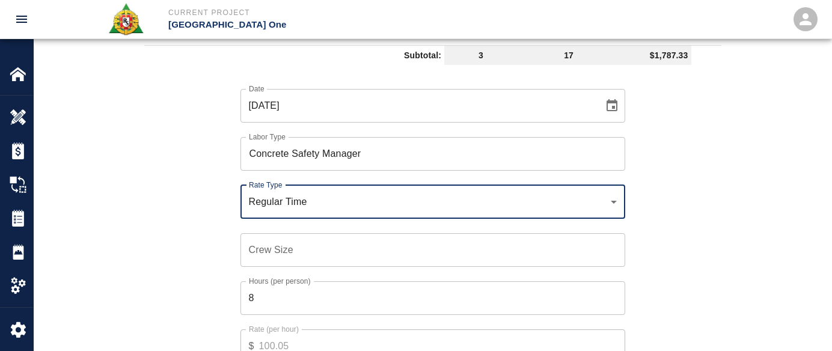
scroll to position [909, 0]
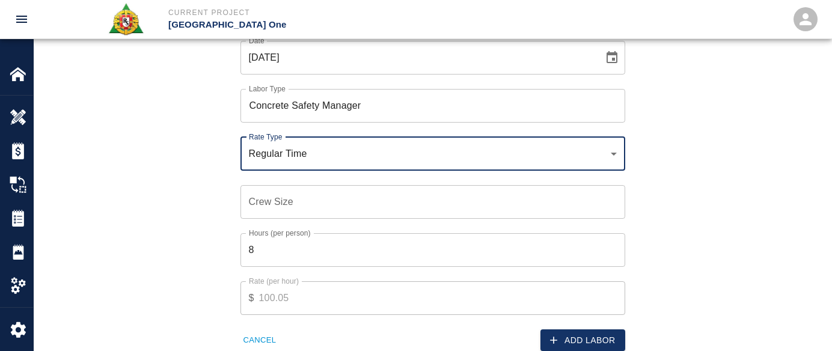
click at [277, 199] on input "Crew Size" at bounding box center [432, 202] width 385 height 34
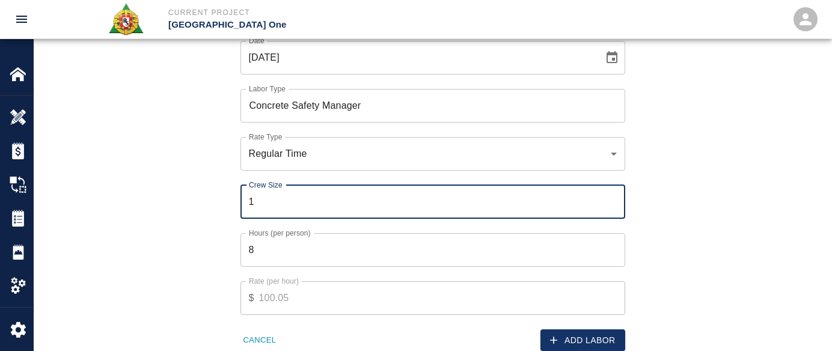
type input "1"
click at [293, 260] on input "8" at bounding box center [432, 250] width 385 height 34
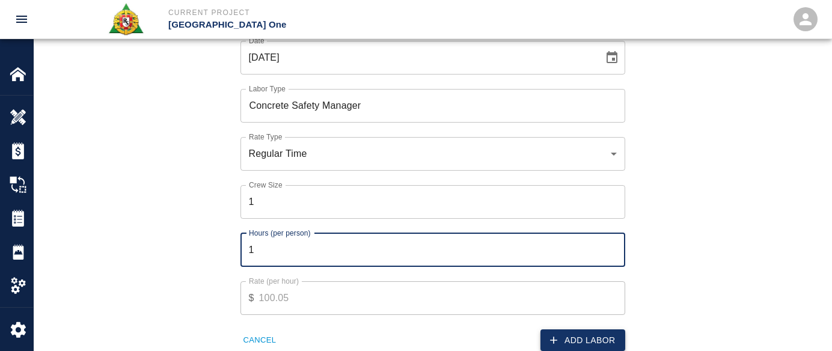
type input "1"
click at [561, 338] on button "Add Labor" at bounding box center [582, 340] width 85 height 22
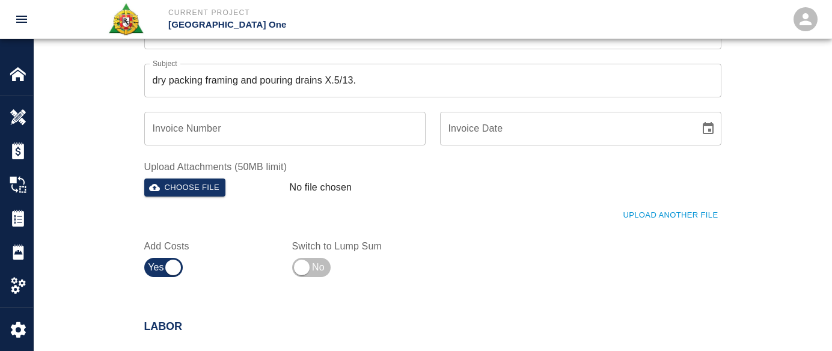
scroll to position [416, 0]
click at [154, 75] on input "dry packing framing and pouring drains X.5/13." at bounding box center [432, 81] width 577 height 34
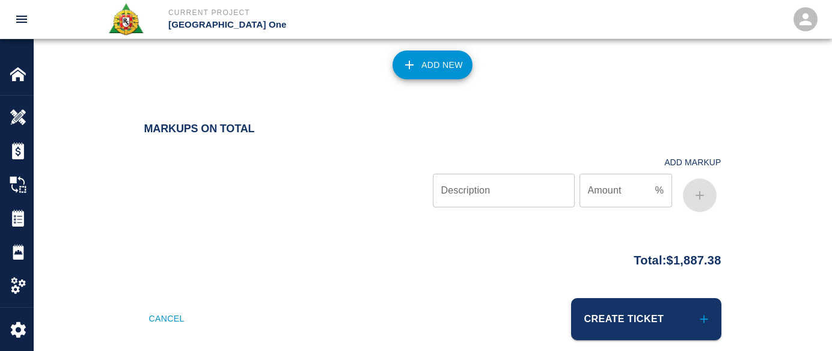
scroll to position [1296, 0]
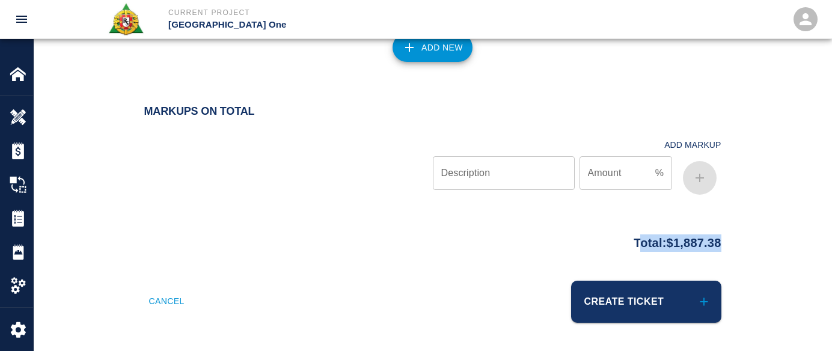
drag, startPoint x: 733, startPoint y: 245, endPoint x: 620, endPoint y: 251, distance: 113.8
click at [621, 251] on div "Total: $1,887.38" at bounding box center [432, 239] width 649 height 23
click at [289, 251] on div "Total: $1,887.38" at bounding box center [432, 239] width 577 height 23
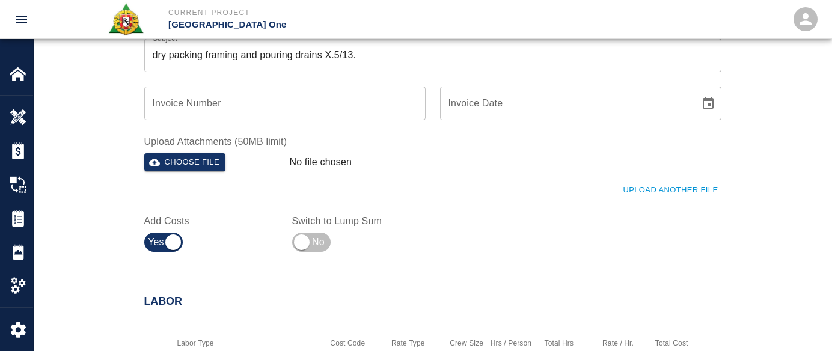
scroll to position [439, 0]
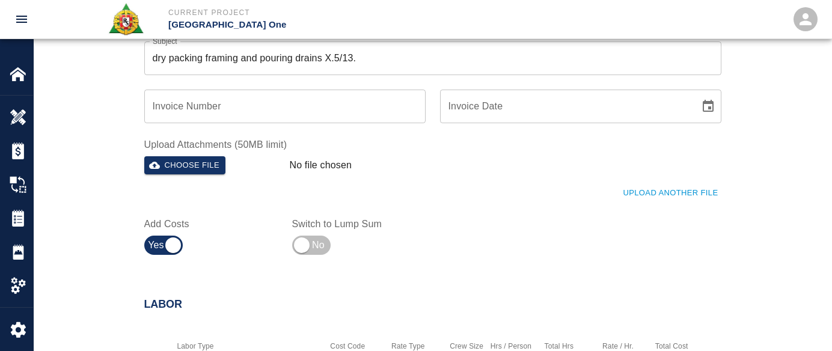
click at [665, 177] on div "Upload Another File" at bounding box center [426, 186] width 592 height 33
click at [690, 196] on button "Upload Another File" at bounding box center [670, 193] width 101 height 19
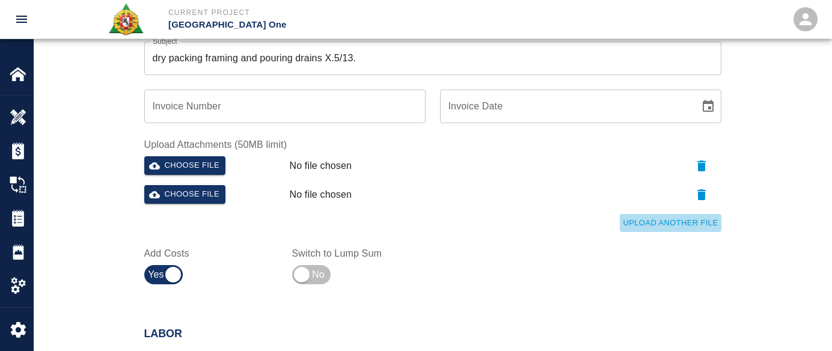
click at [642, 219] on button "Upload Another File" at bounding box center [670, 223] width 101 height 19
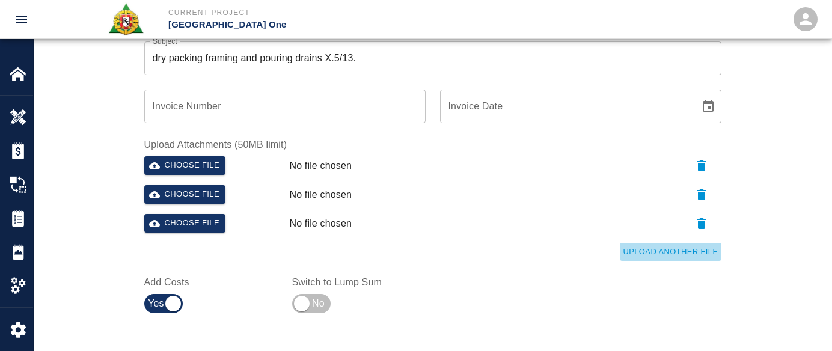
click at [657, 255] on button "Upload Another File" at bounding box center [670, 252] width 101 height 19
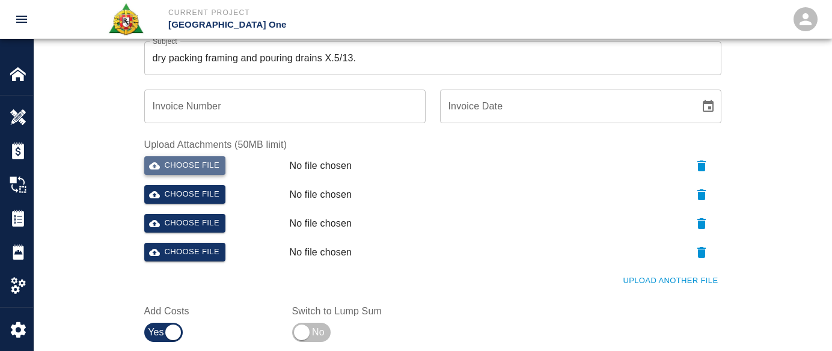
click at [190, 170] on button "Choose file" at bounding box center [185, 165] width 82 height 19
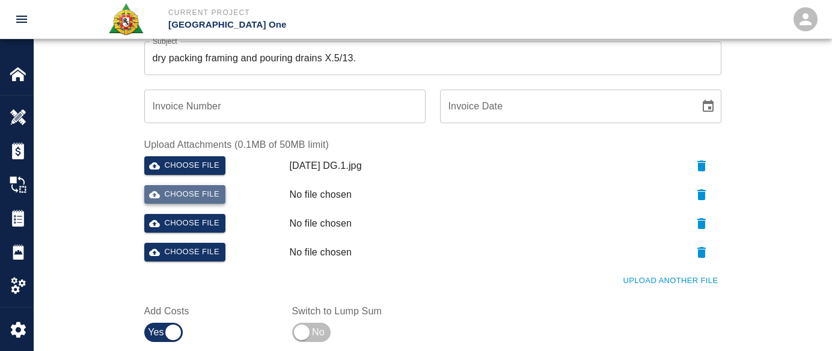
click at [207, 189] on button "Choose file" at bounding box center [185, 194] width 82 height 19
click at [182, 223] on button "Choose file" at bounding box center [185, 223] width 82 height 19
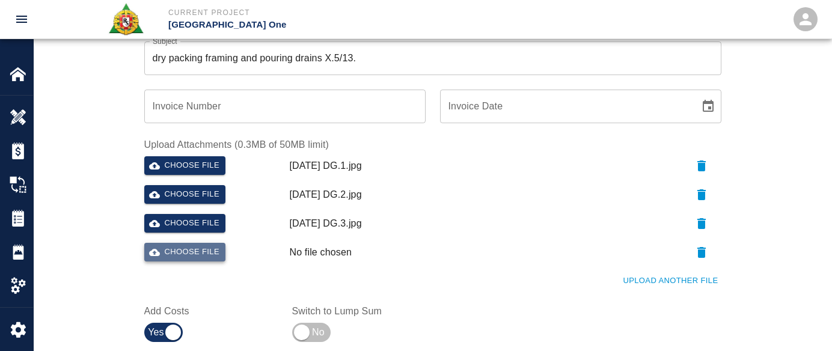
click at [176, 260] on button "Choose file" at bounding box center [185, 252] width 82 height 19
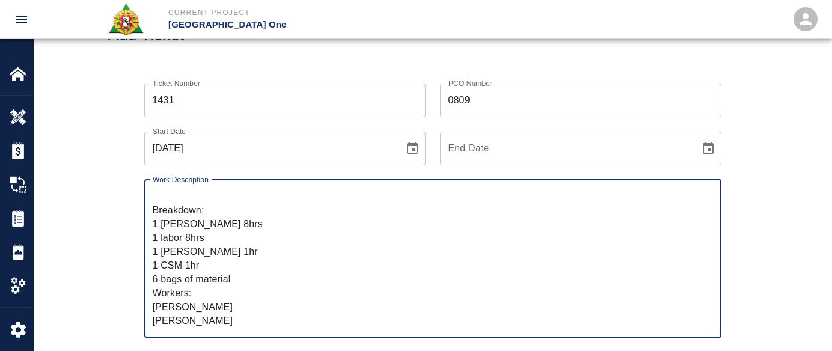
scroll to position [0, 0]
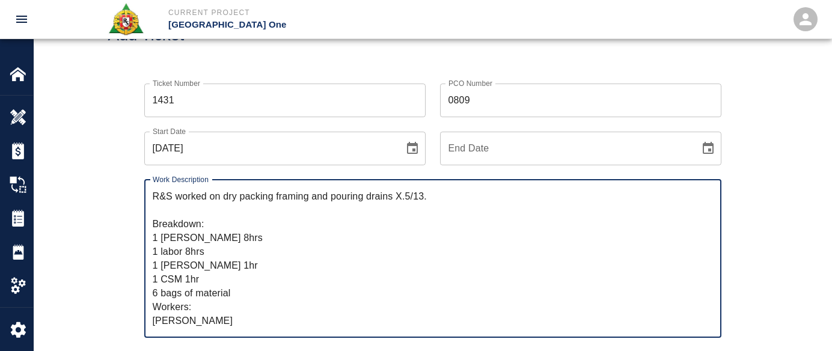
drag, startPoint x: 237, startPoint y: 322, endPoint x: 119, endPoint y: 175, distance: 189.0
click at [424, 69] on div "Add Ticket" at bounding box center [433, 35] width 798 height 97
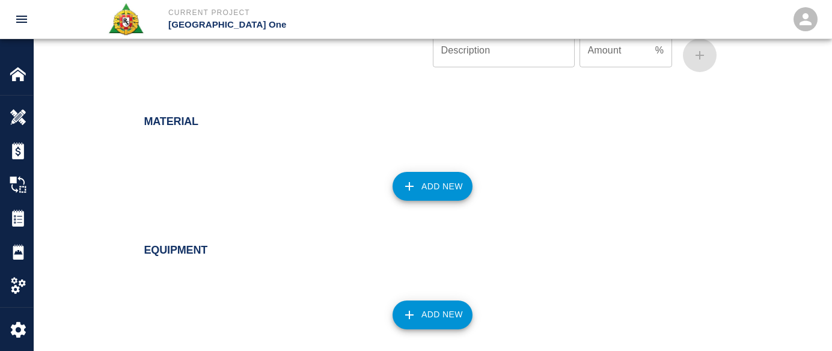
scroll to position [1384, 0]
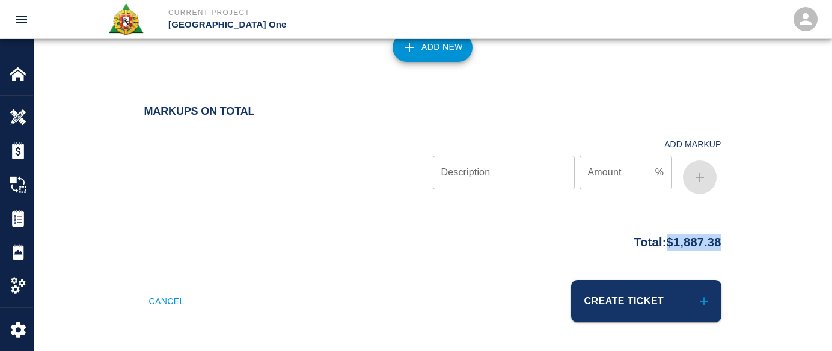
drag, startPoint x: 745, startPoint y: 234, endPoint x: 656, endPoint y: 237, distance: 89.6
click at [656, 237] on div "Total: $1,887.38" at bounding box center [432, 239] width 649 height 23
copy p "$1,887.38"
click at [343, 108] on h2 "Markups on Total" at bounding box center [432, 111] width 577 height 13
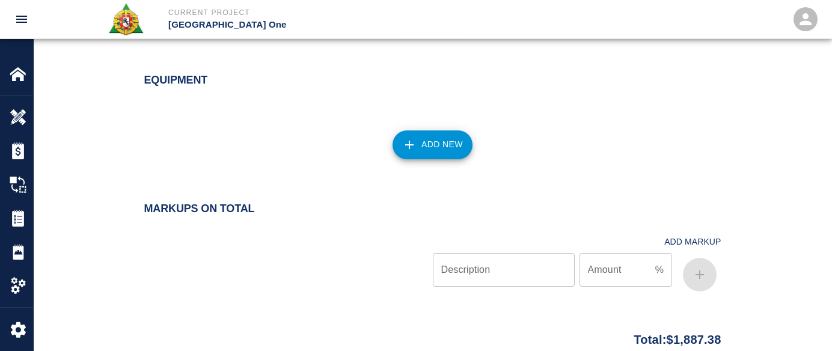
scroll to position [1375, 0]
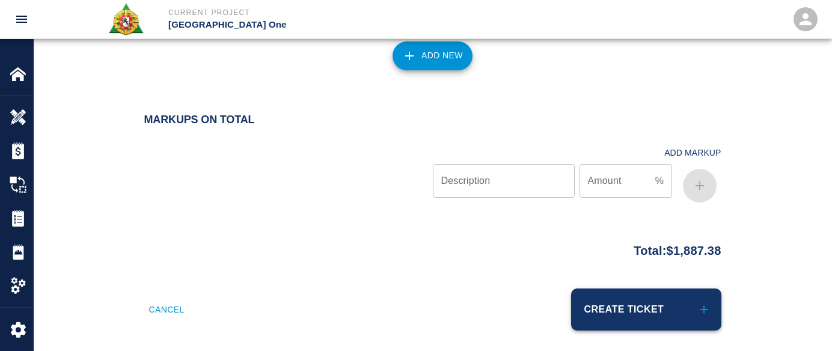
click at [619, 314] on button "Create Ticket" at bounding box center [646, 310] width 150 height 42
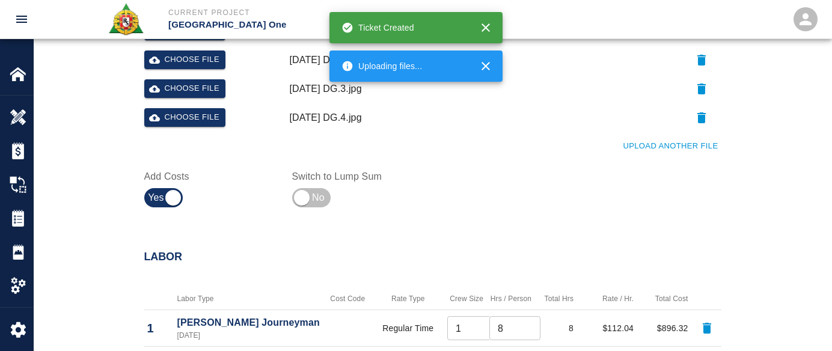
scroll to position [573, 0]
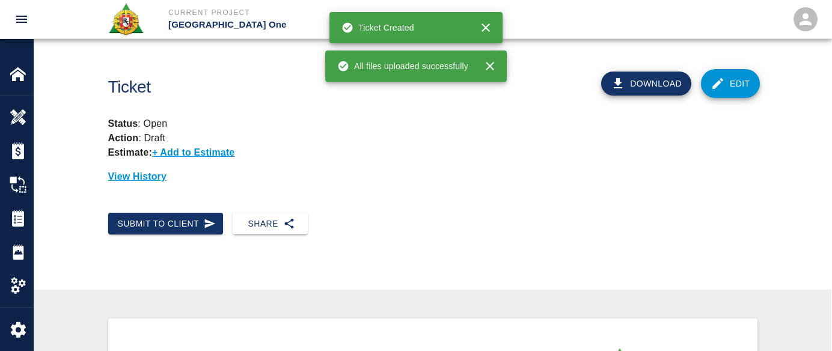
click at [733, 88] on link "Edit" at bounding box center [730, 83] width 59 height 29
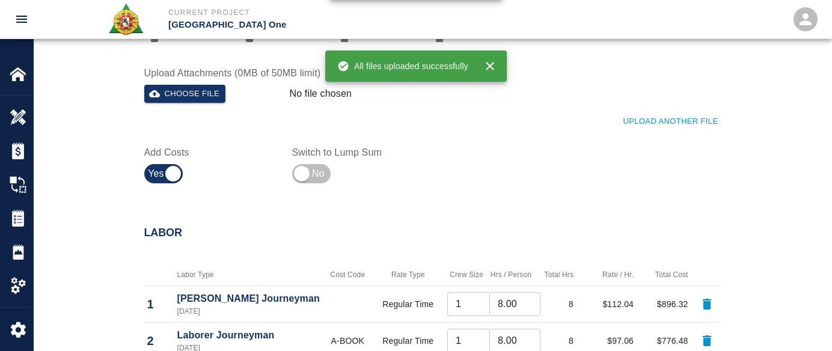
scroll to position [643, 0]
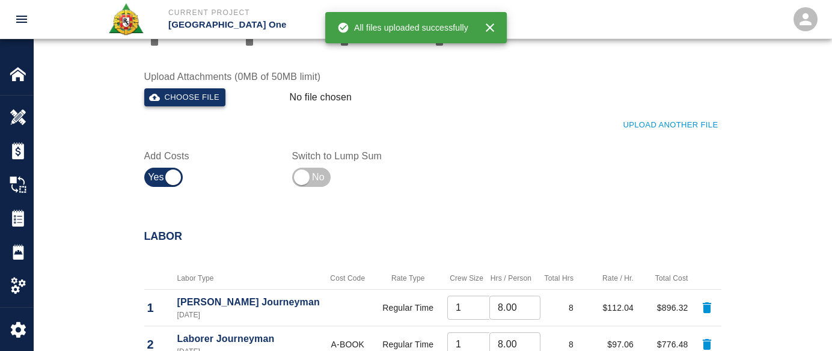
click at [186, 97] on button "Choose file" at bounding box center [185, 97] width 82 height 19
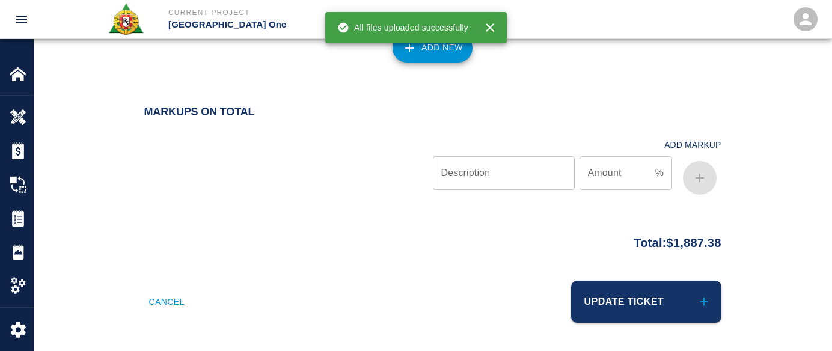
scroll to position [1433, 0]
click at [651, 309] on button "Update Ticket" at bounding box center [646, 302] width 150 height 42
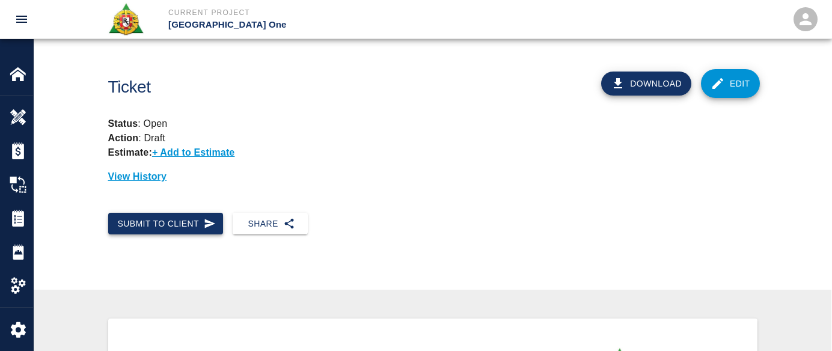
click at [216, 224] on button "Submit to Client" at bounding box center [165, 224] width 115 height 22
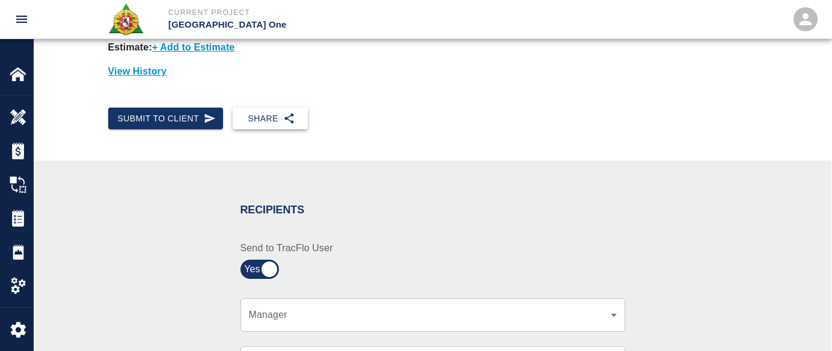
scroll to position [120, 0]
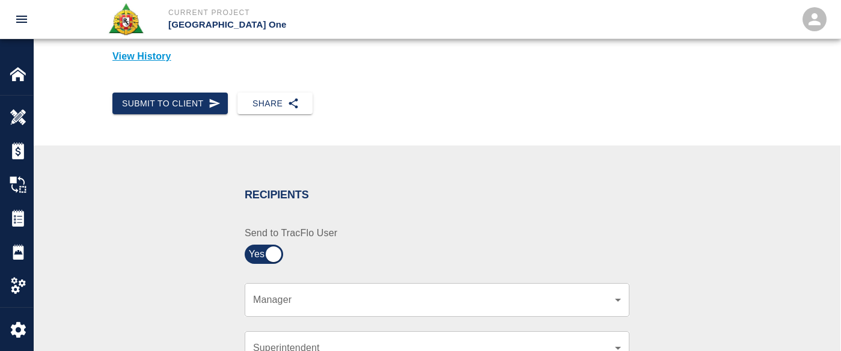
click at [317, 231] on body "Current Project JFK Terminal One Home JFK Terminal One Overview Estimates Chang…" at bounding box center [420, 55] width 841 height 351
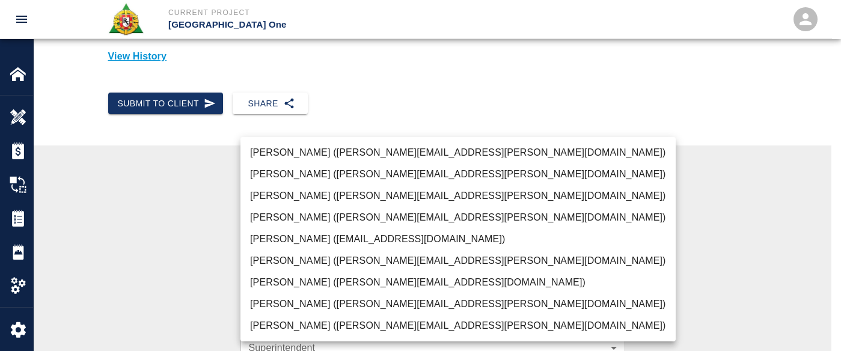
click at [454, 145] on li "Peter Hardecker (peter.hardecker@aecom.com)" at bounding box center [457, 153] width 435 height 22
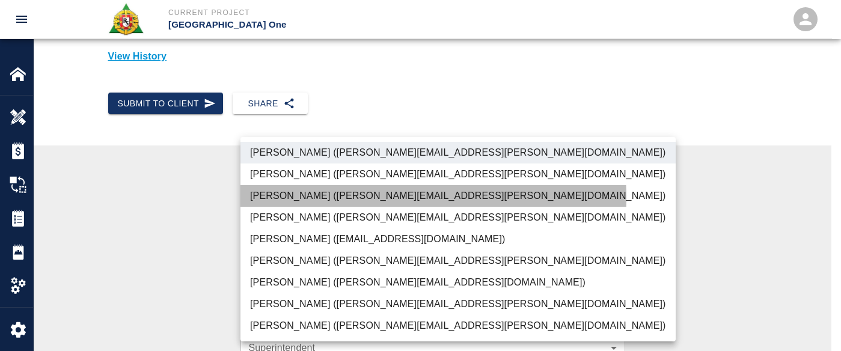
click at [375, 197] on li "Parin Kanani (parin.kanani@aecom.com)" at bounding box center [457, 196] width 435 height 22
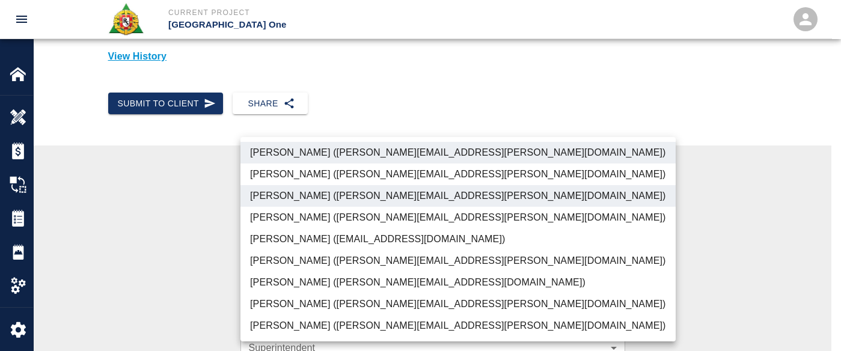
click at [297, 335] on li "Shane Lamay (shane.lamay@aecom.com)" at bounding box center [457, 326] width 435 height 22
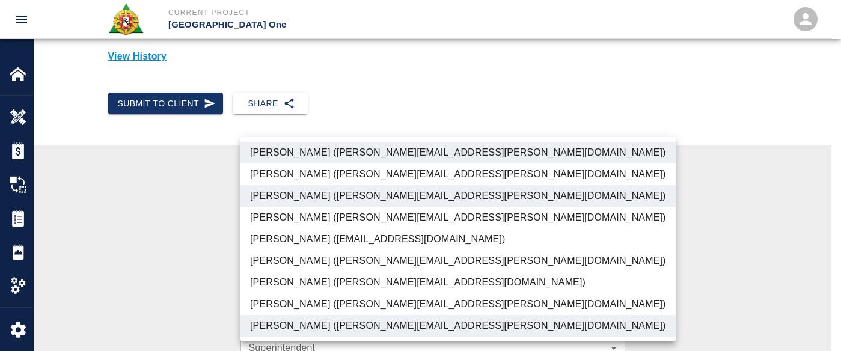
click at [310, 284] on li "Patrick Testino (patrick.testino@aecom.com)" at bounding box center [457, 283] width 435 height 22
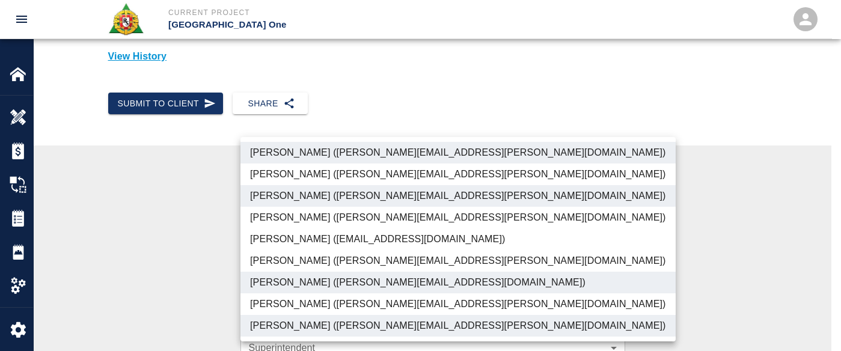
click at [315, 322] on li "Shane Lamay (shane.lamay@aecom.com)" at bounding box center [457, 326] width 435 height 22
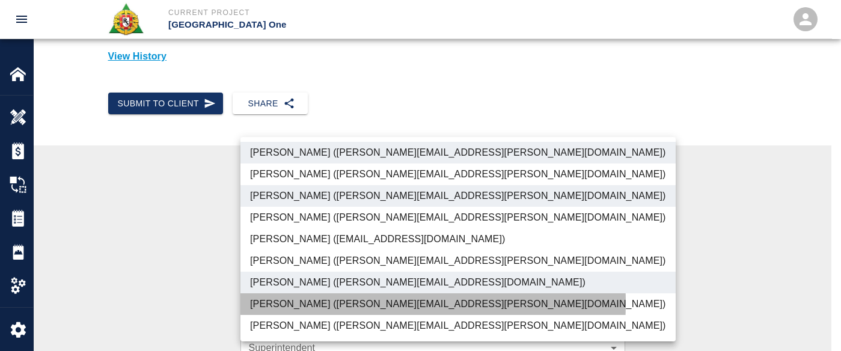
click at [316, 302] on li "Dylan Sims (dylan.sims@aecom.com)" at bounding box center [457, 304] width 435 height 22
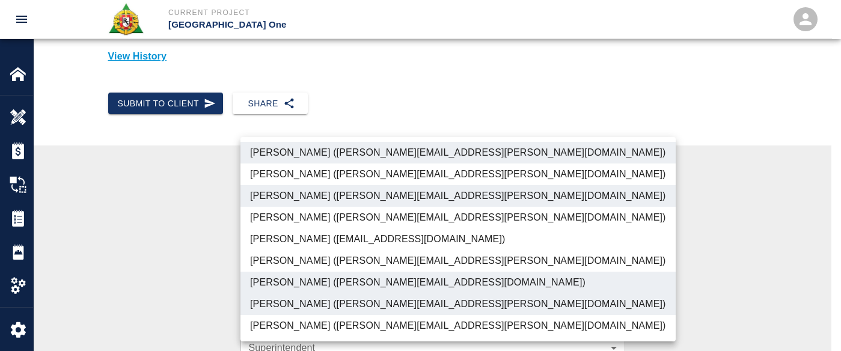
click at [318, 324] on li "Shane Lamay (shane.lamay@aecom.com)" at bounding box center [457, 326] width 435 height 22
type input "ede96749-2565-4a65-a76c-ac2c5448e16e,69d78ca4-8a93-4c72-a988-7271956ccf0b,ad99d…"
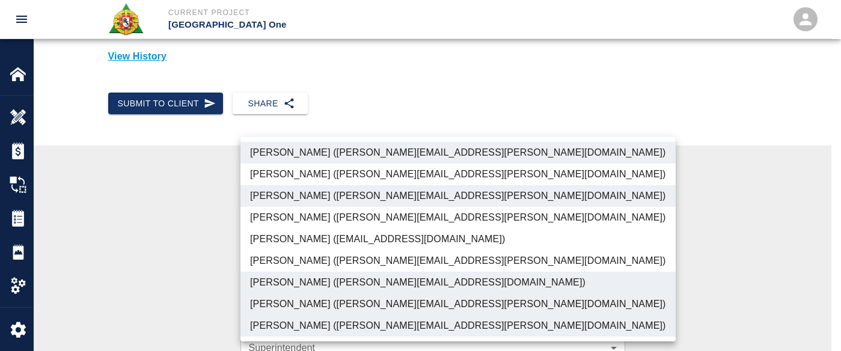
click at [231, 248] on div at bounding box center [420, 175] width 841 height 351
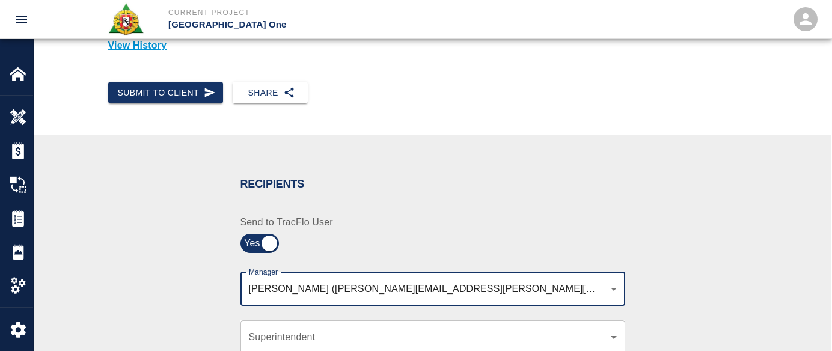
scroll to position [301, 0]
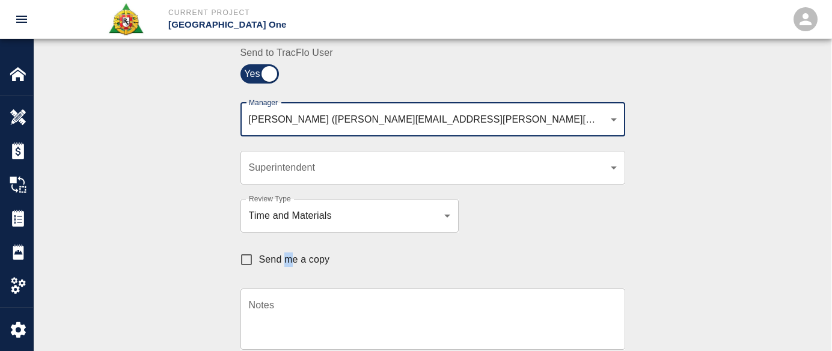
click at [290, 266] on span "Send me a copy" at bounding box center [294, 259] width 71 height 14
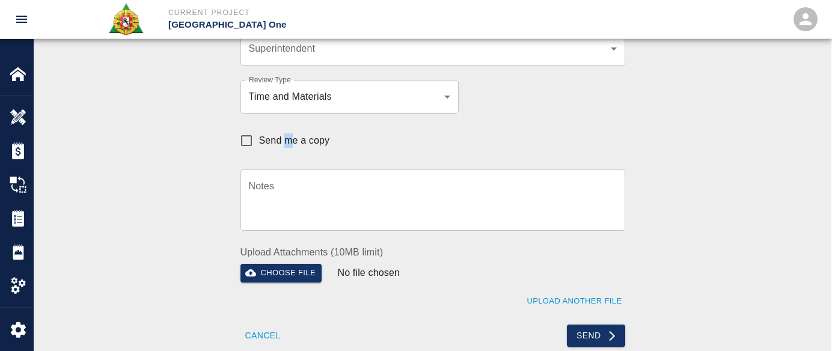
scroll to position [421, 0]
drag, startPoint x: 174, startPoint y: 177, endPoint x: 225, endPoint y: 165, distance: 51.8
click at [175, 177] on div "Recipients Send to TracFlo User Manager Peter Hardecker (peter.hardecker@aecom.…" at bounding box center [432, 110] width 649 height 472
click at [257, 144] on input "Send me a copy" at bounding box center [246, 139] width 25 height 25
checkbox input "true"
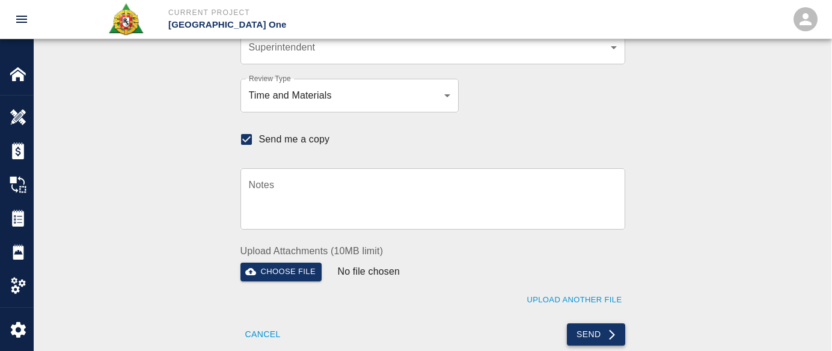
click at [570, 328] on button "Send" at bounding box center [596, 334] width 58 height 22
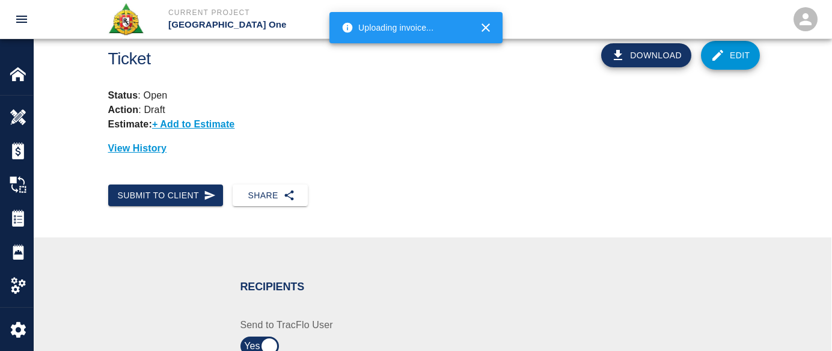
scroll to position [0, 0]
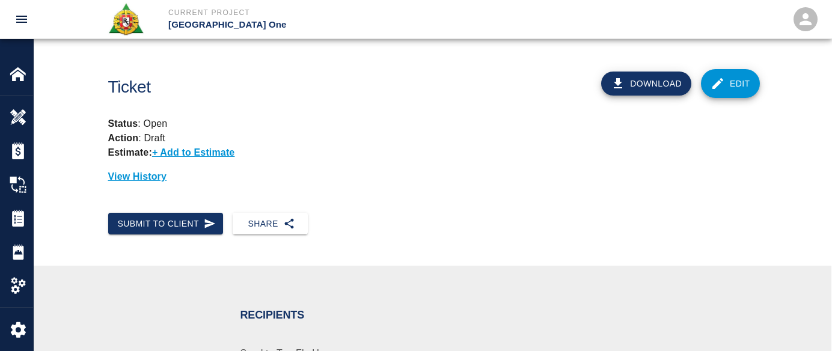
checkbox input "false"
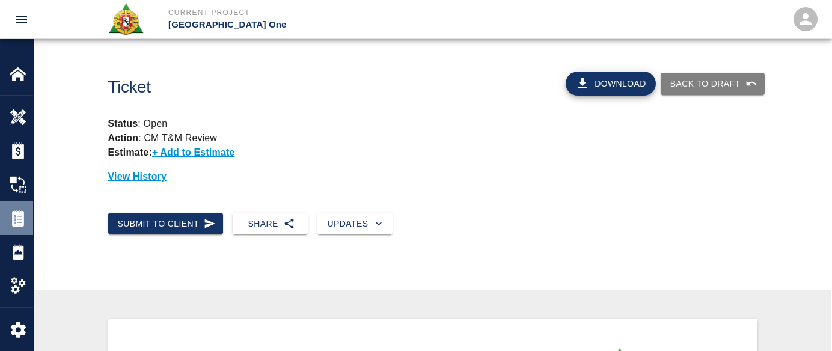
click at [13, 218] on img at bounding box center [18, 218] width 17 height 17
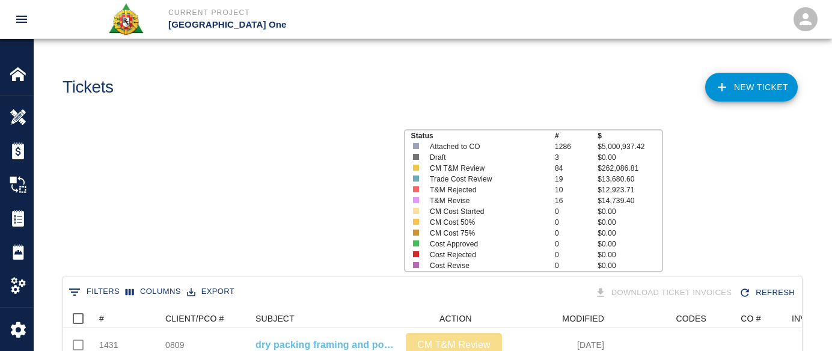
scroll to position [693, 730]
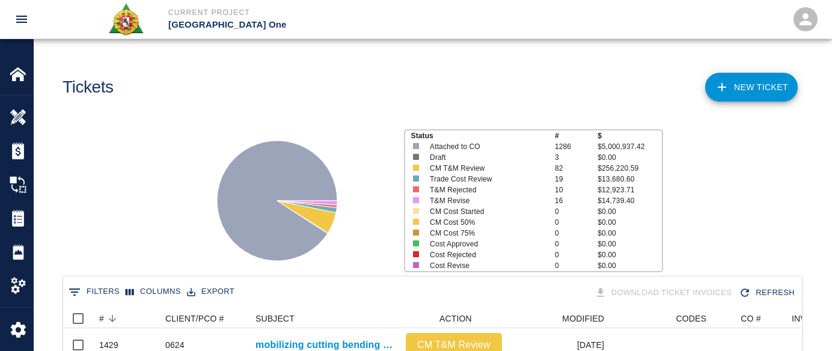
scroll to position [10, 10]
